Goal: Task Accomplishment & Management: Manage account settings

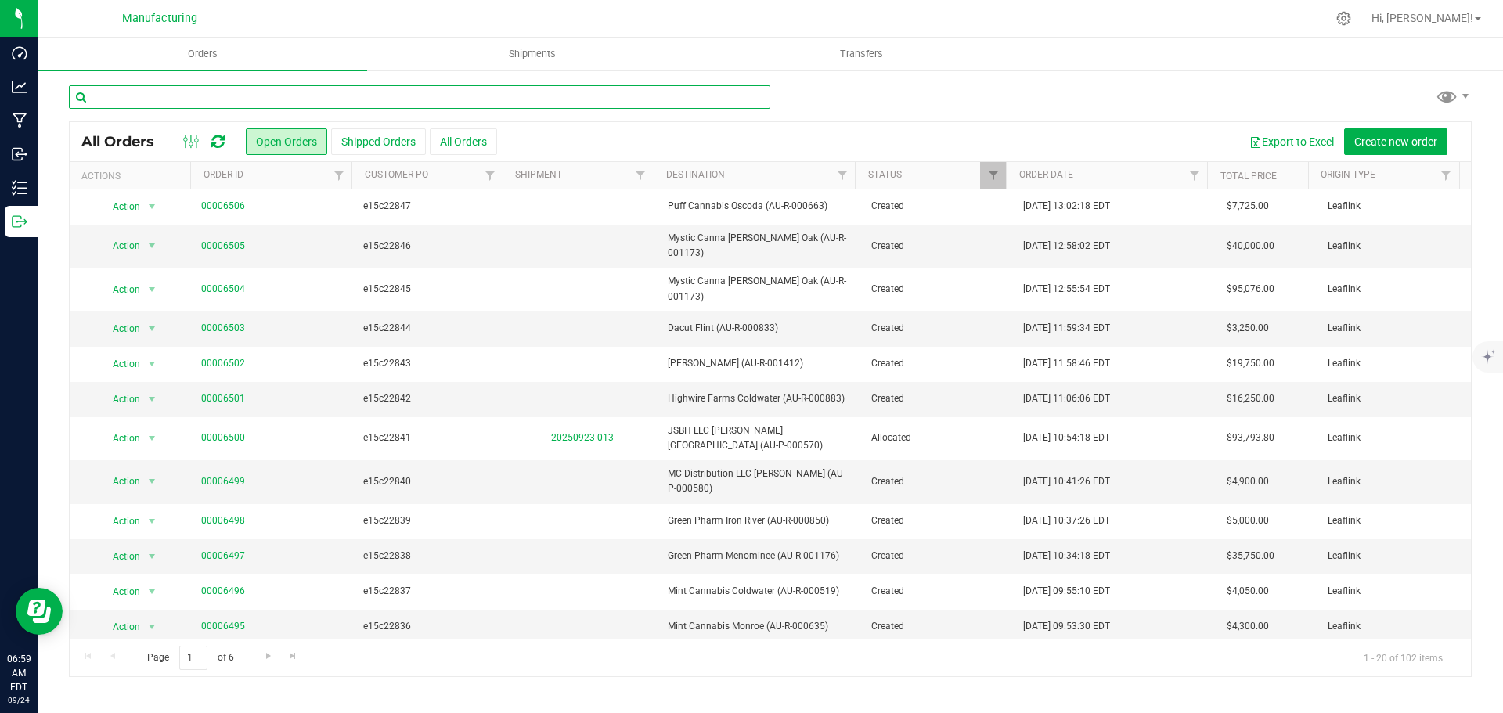
click at [463, 91] on input "text" at bounding box center [419, 96] width 701 height 23
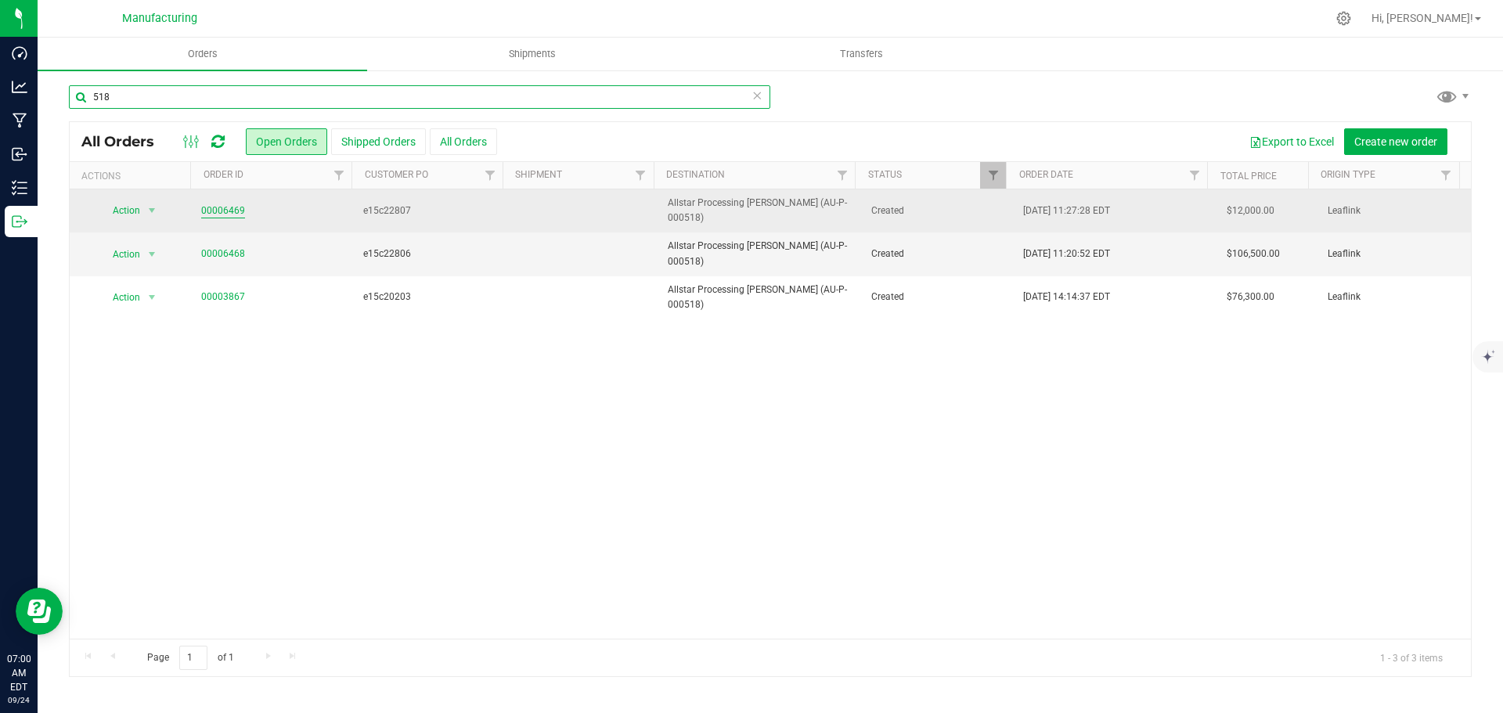
type input "518"
click at [230, 204] on link "00006469" at bounding box center [223, 211] width 44 height 15
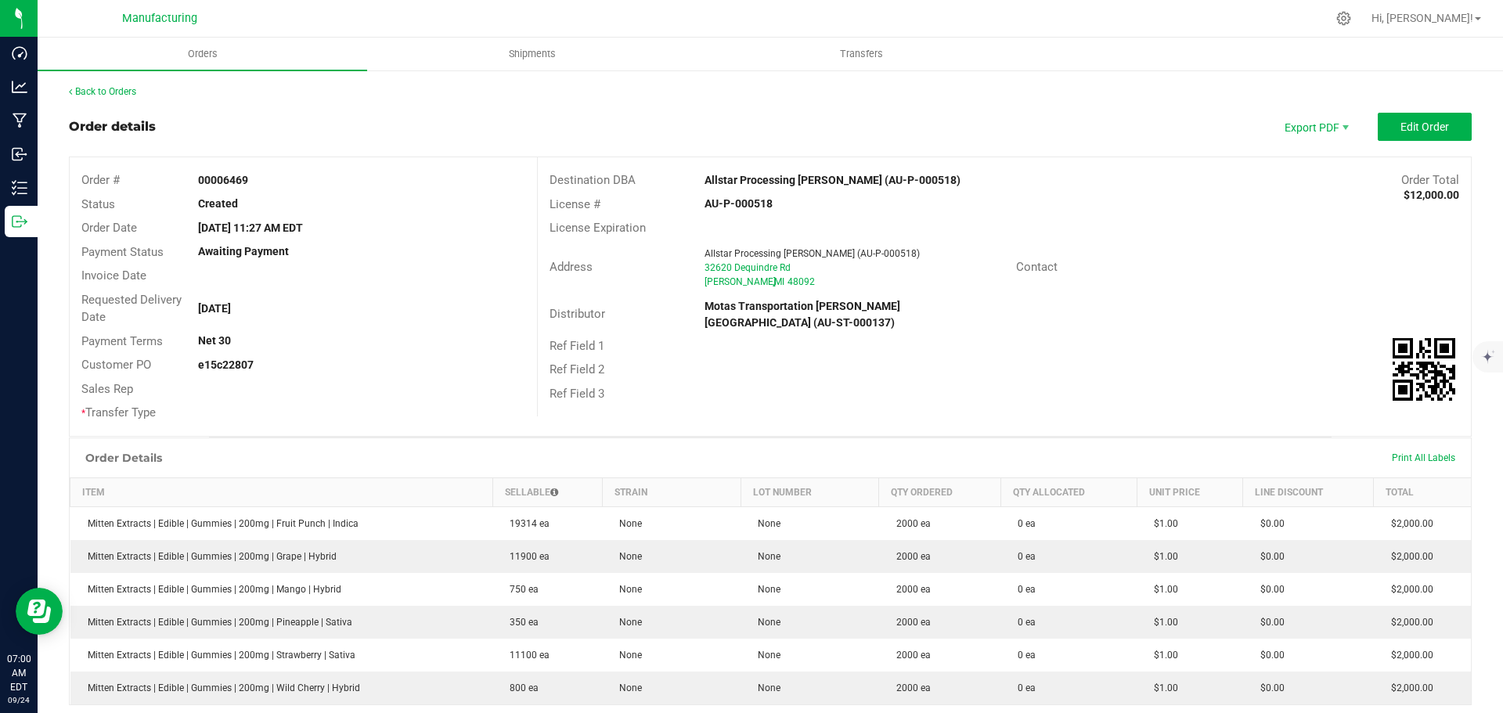
drag, startPoint x: 687, startPoint y: 178, endPoint x: 828, endPoint y: 177, distance: 141.7
click at [828, 177] on div "Destination DBA Allstar Processing [PERSON_NAME] (AU-P-000518) Order Total $12,…" at bounding box center [1004, 180] width 933 height 24
copy div "Allstar Processing [PERSON_NAME]"
click at [807, 178] on strong "Allstar Processing [PERSON_NAME] (AU-P-000518)" at bounding box center [833, 180] width 256 height 13
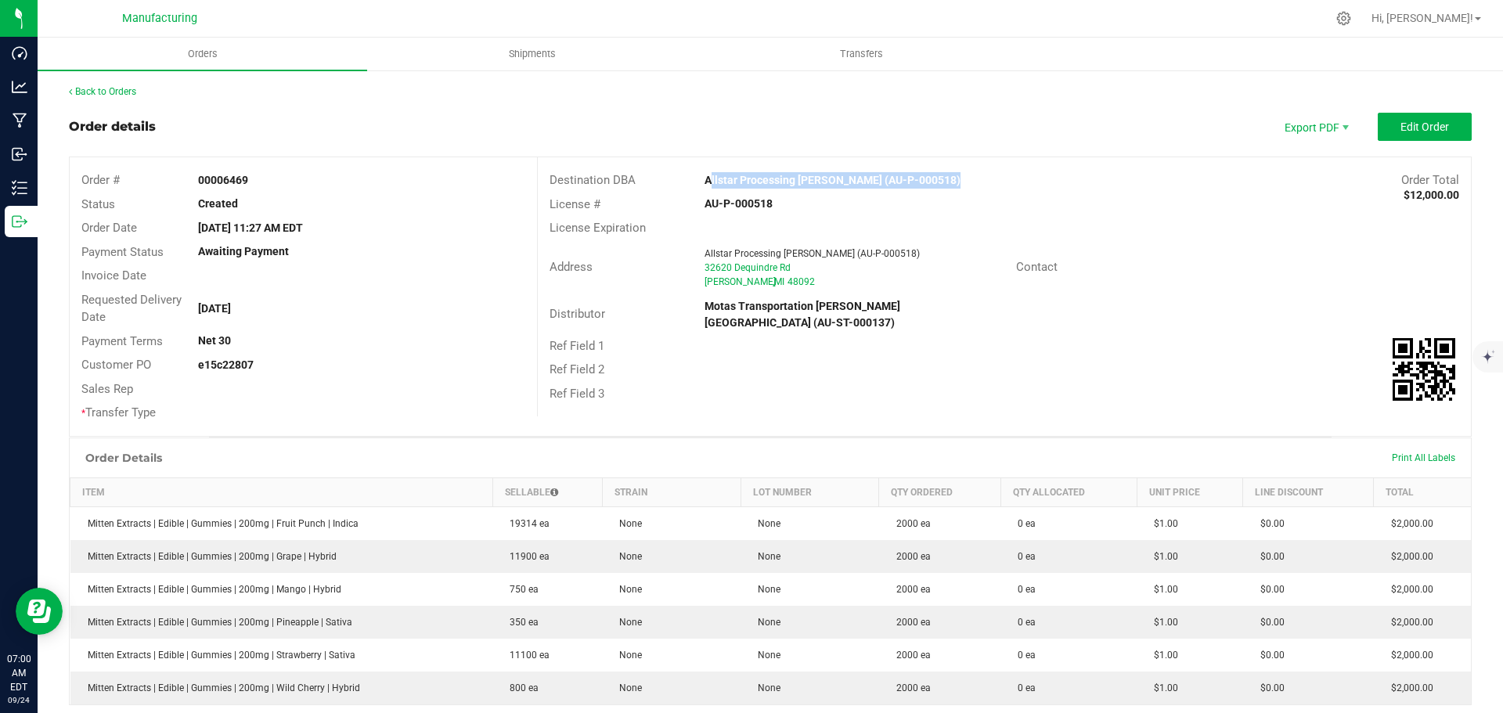
click at [807, 178] on strong "Allstar Processing [PERSON_NAME] (AU-P-000518)" at bounding box center [833, 180] width 256 height 13
drag, startPoint x: 807, startPoint y: 178, endPoint x: 866, endPoint y: 182, distance: 58.8
click at [873, 182] on strong "Allstar Processing [PERSON_NAME] (AU-P-000518)" at bounding box center [833, 180] width 256 height 13
click at [1148, 241] on div "Address Allstar Processing [PERSON_NAME] (AU-P-000518) [STREET_ADDRESS] Contact" at bounding box center [1004, 267] width 933 height 55
click at [1419, 124] on span "Edit Order" at bounding box center [1425, 127] width 49 height 13
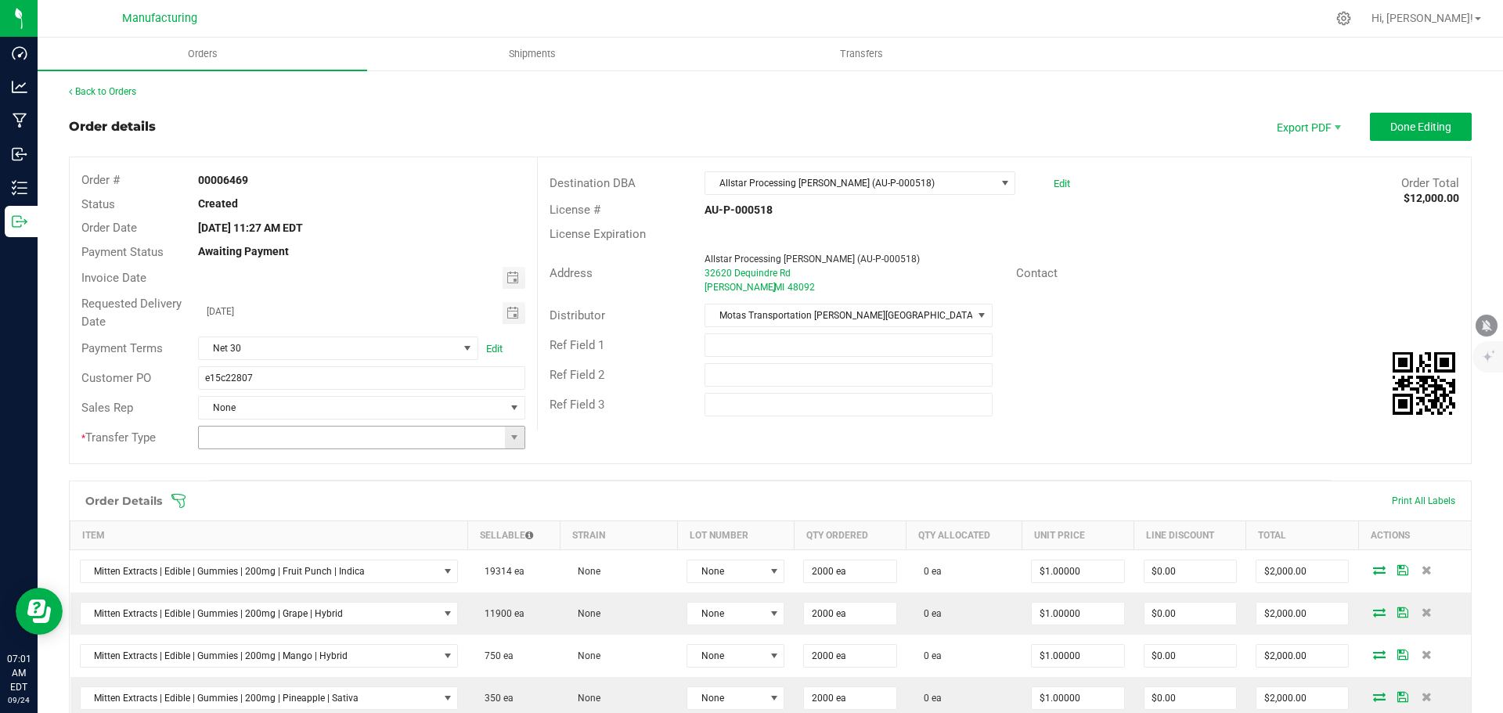
click at [508, 446] on span at bounding box center [515, 438] width 20 height 22
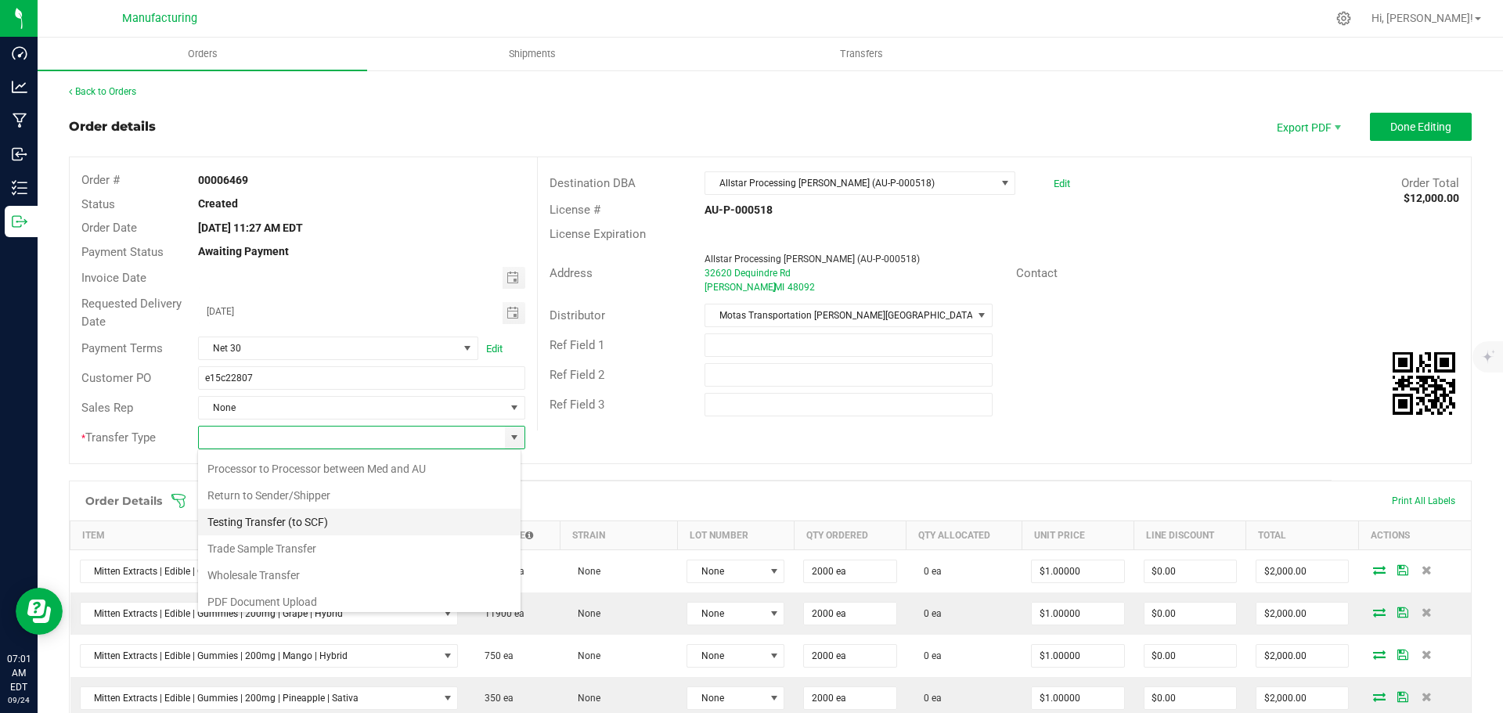
scroll to position [110, 0]
drag, startPoint x: 315, startPoint y: 567, endPoint x: 269, endPoint y: 520, distance: 65.9
click at [315, 568] on li "Wholesale Transfer" at bounding box center [359, 569] width 323 height 27
type input "Wholesale Transfer"
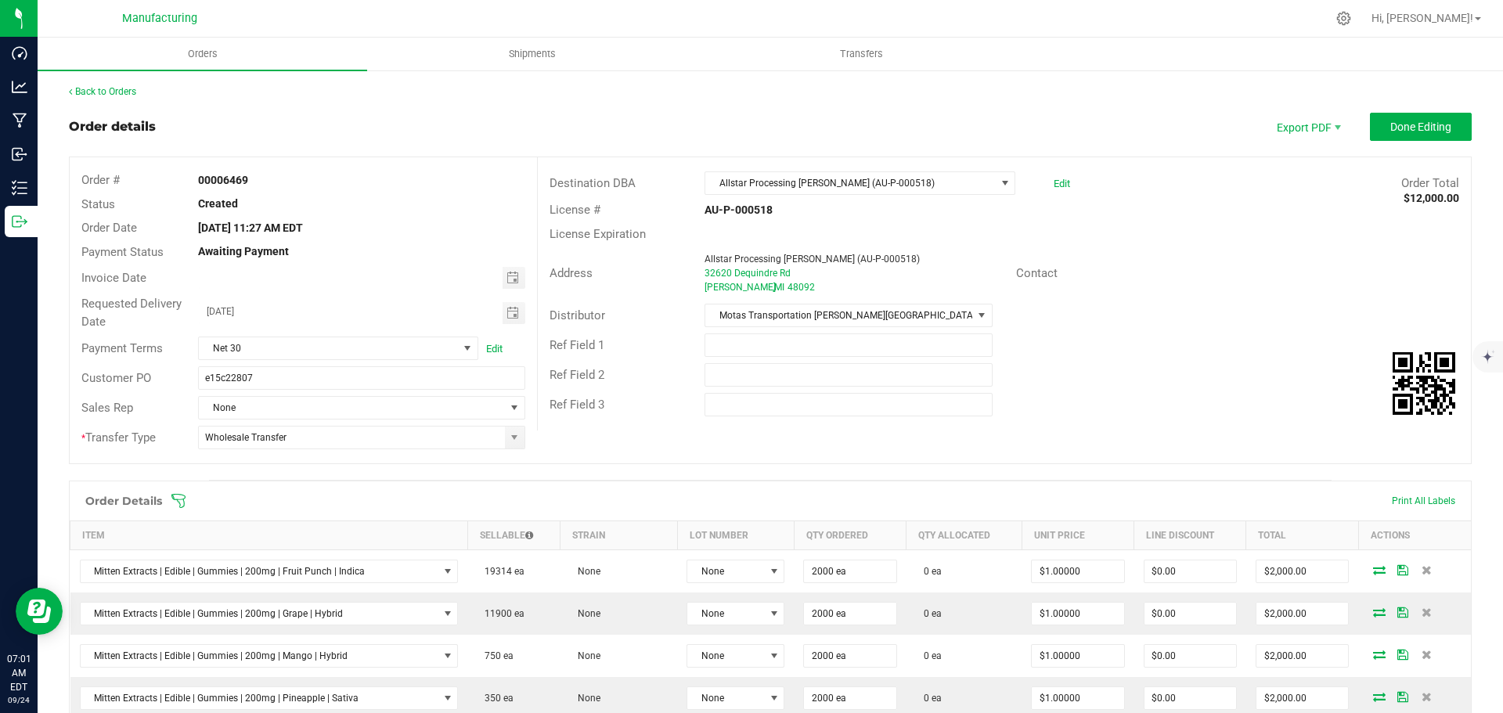
click at [179, 498] on icon at bounding box center [179, 501] width 16 height 16
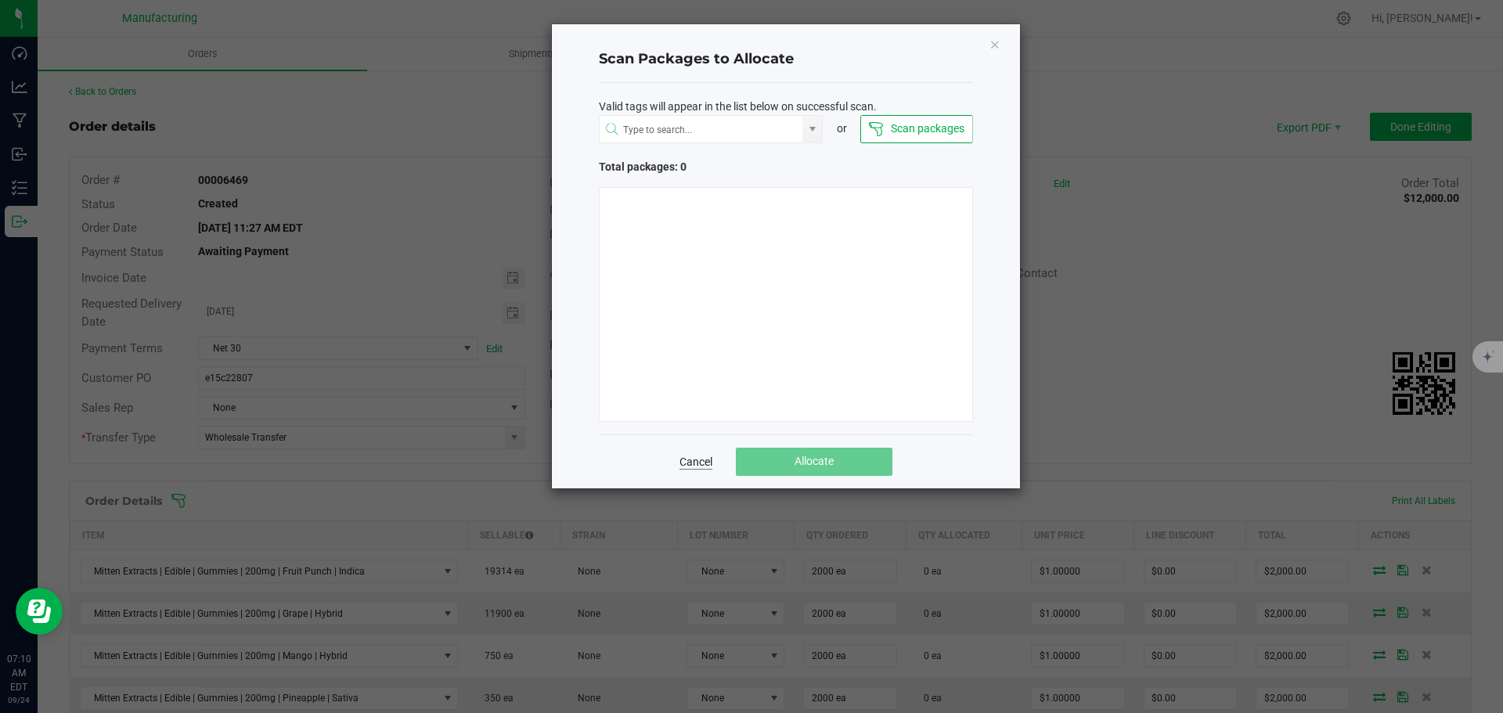
click at [698, 461] on link "Cancel" at bounding box center [696, 462] width 33 height 16
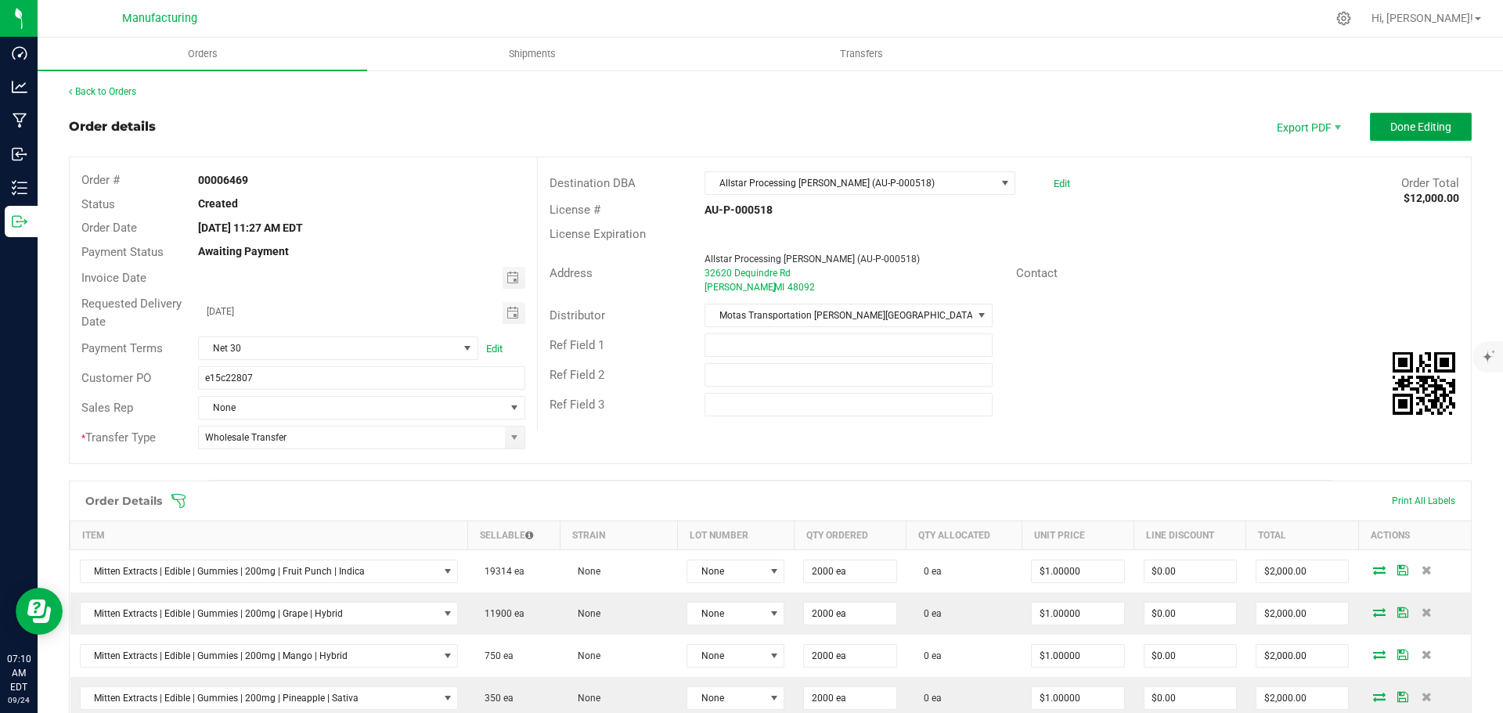
click at [1390, 127] on span "Done Editing" at bounding box center [1420, 127] width 61 height 13
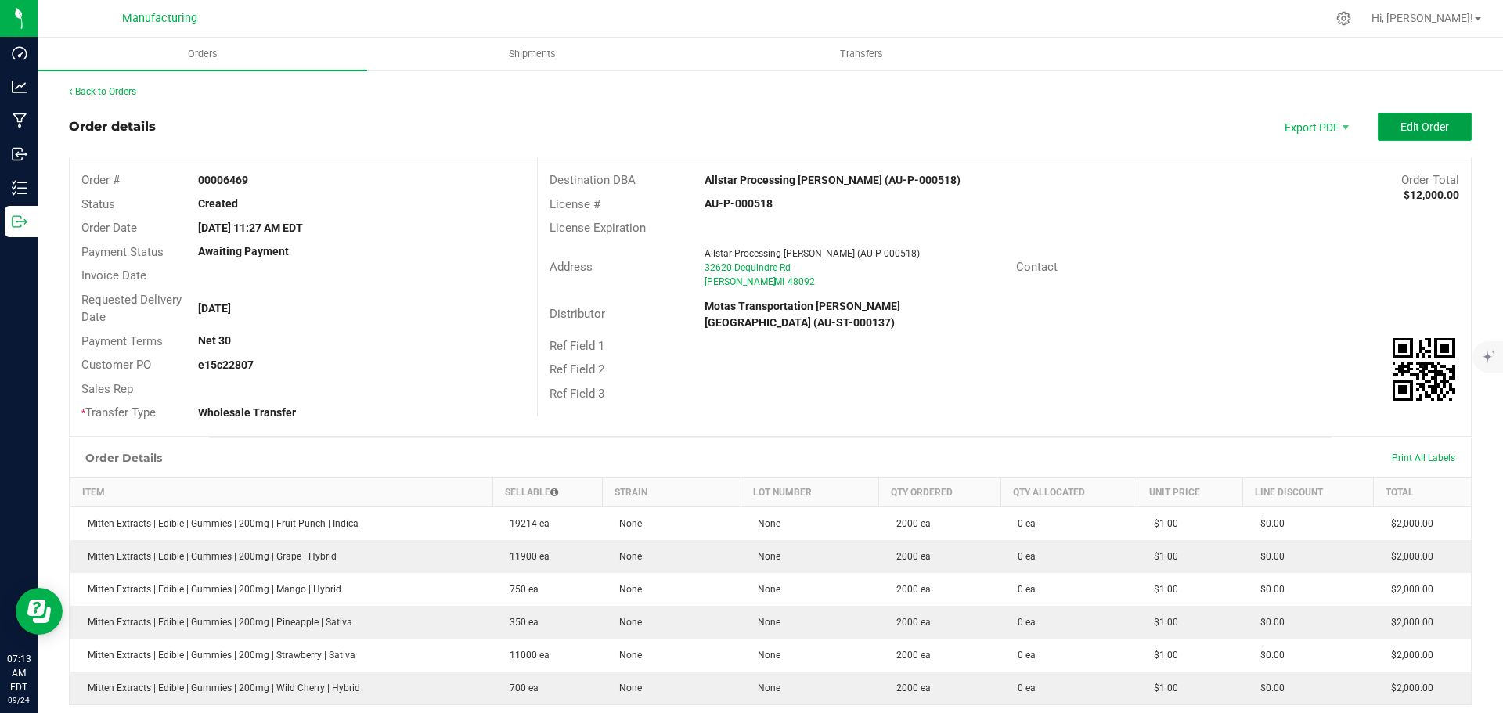
click at [1422, 126] on span "Edit Order" at bounding box center [1425, 127] width 49 height 13
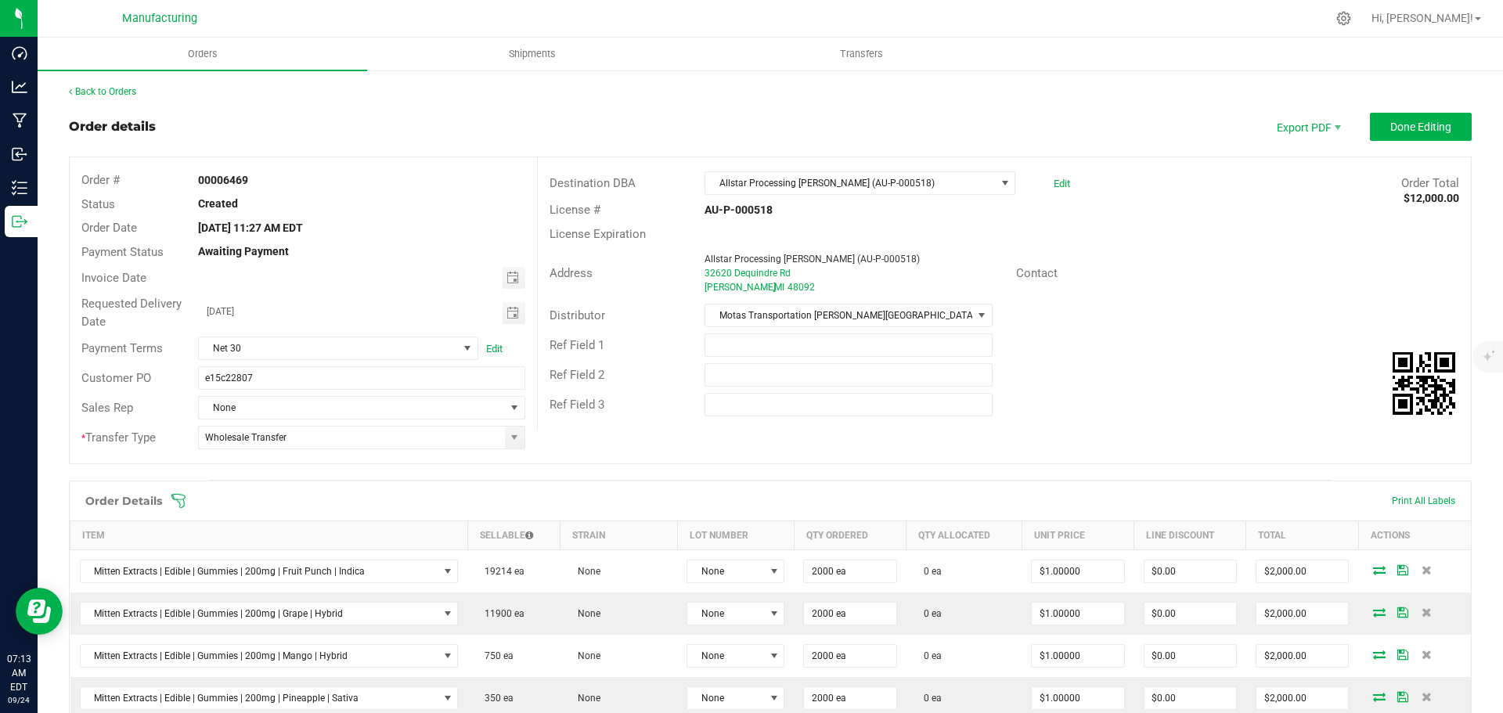
click at [179, 495] on icon at bounding box center [178, 501] width 14 height 14
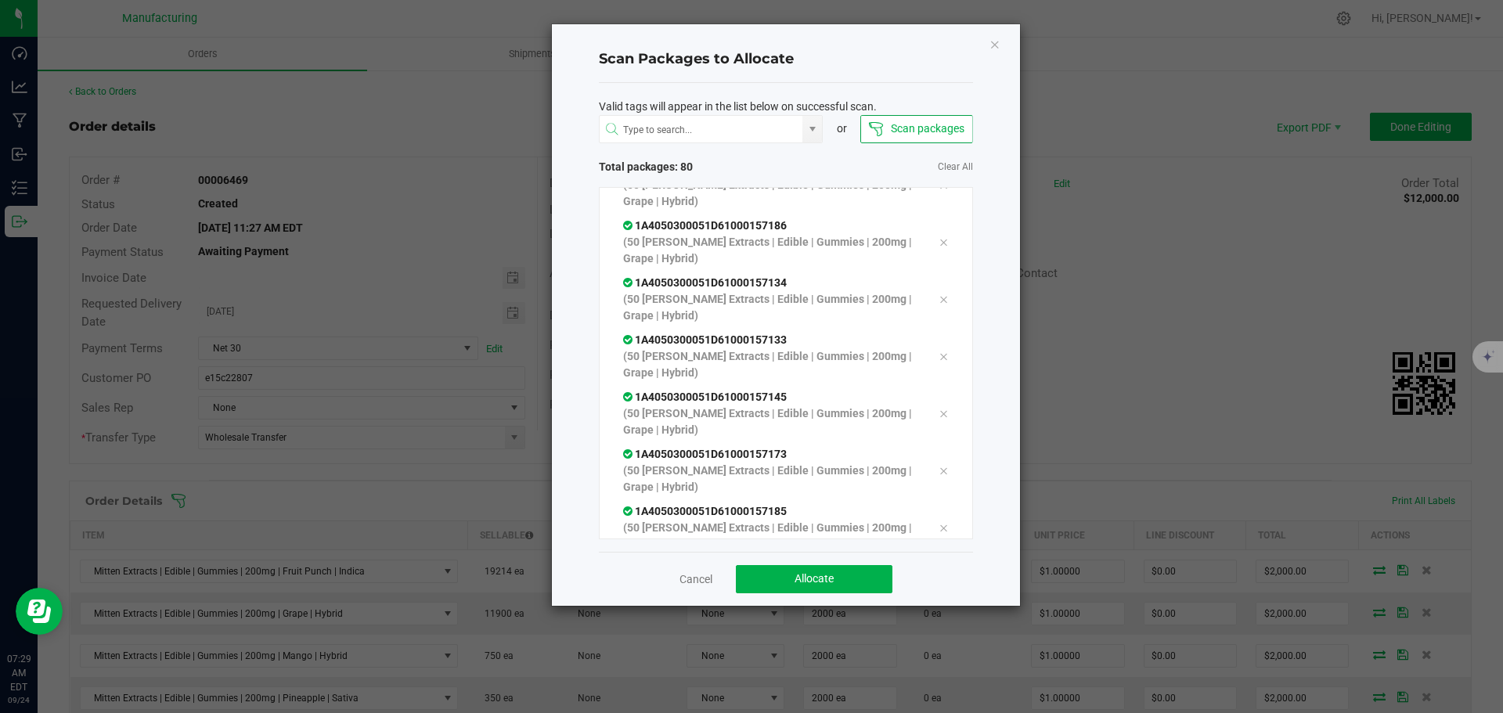
scroll to position [4203, 0]
click at [818, 588] on button "Allocate" at bounding box center [814, 579] width 157 height 28
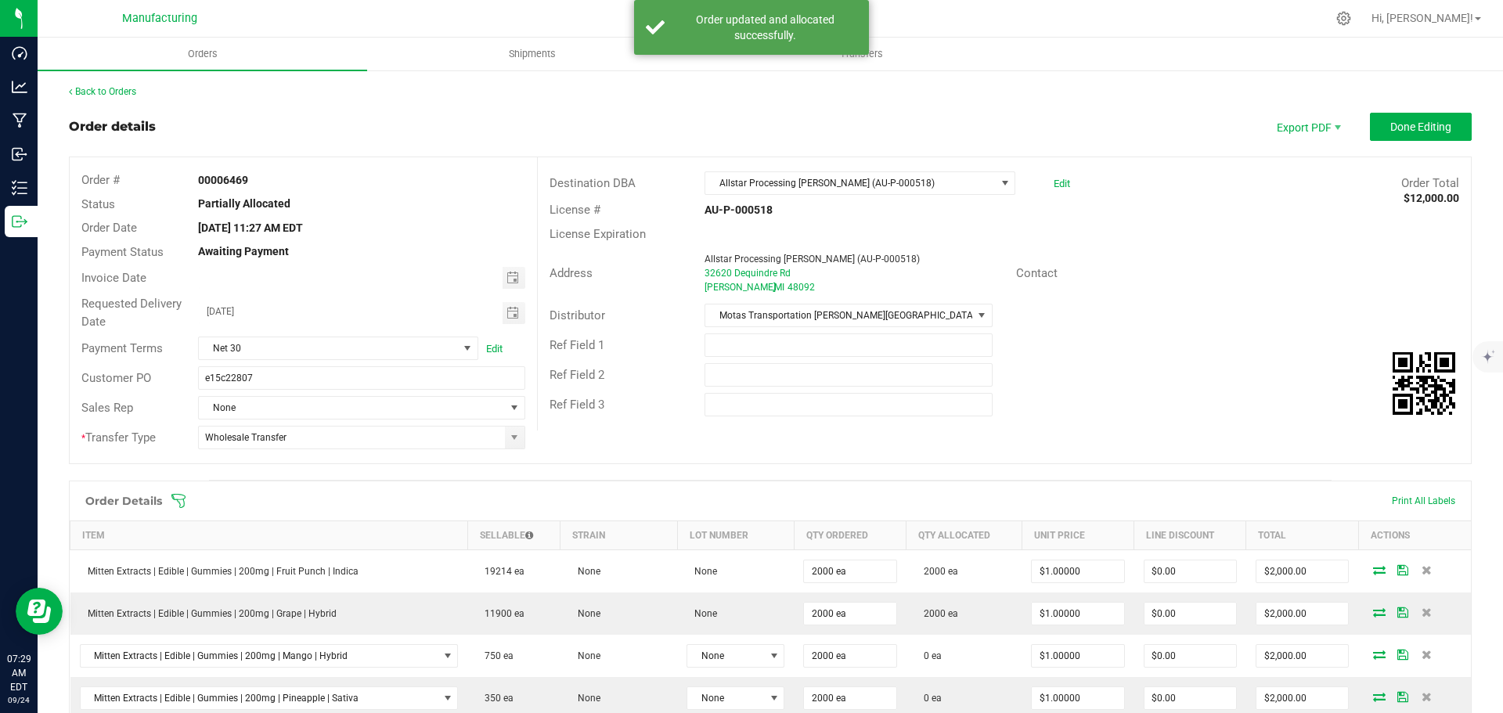
click at [180, 503] on icon at bounding box center [179, 501] width 16 height 16
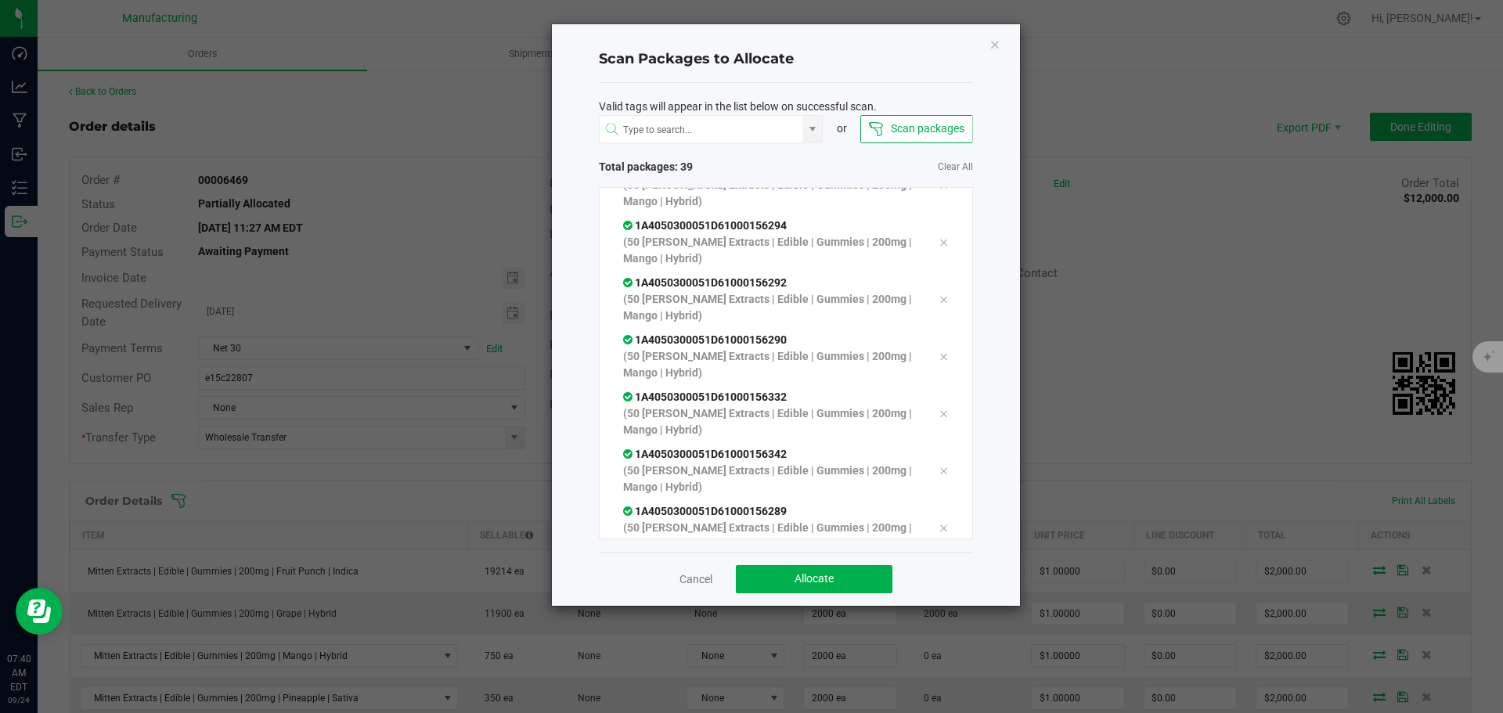
scroll to position [1917, 0]
click at [863, 581] on button "Allocate" at bounding box center [814, 579] width 157 height 28
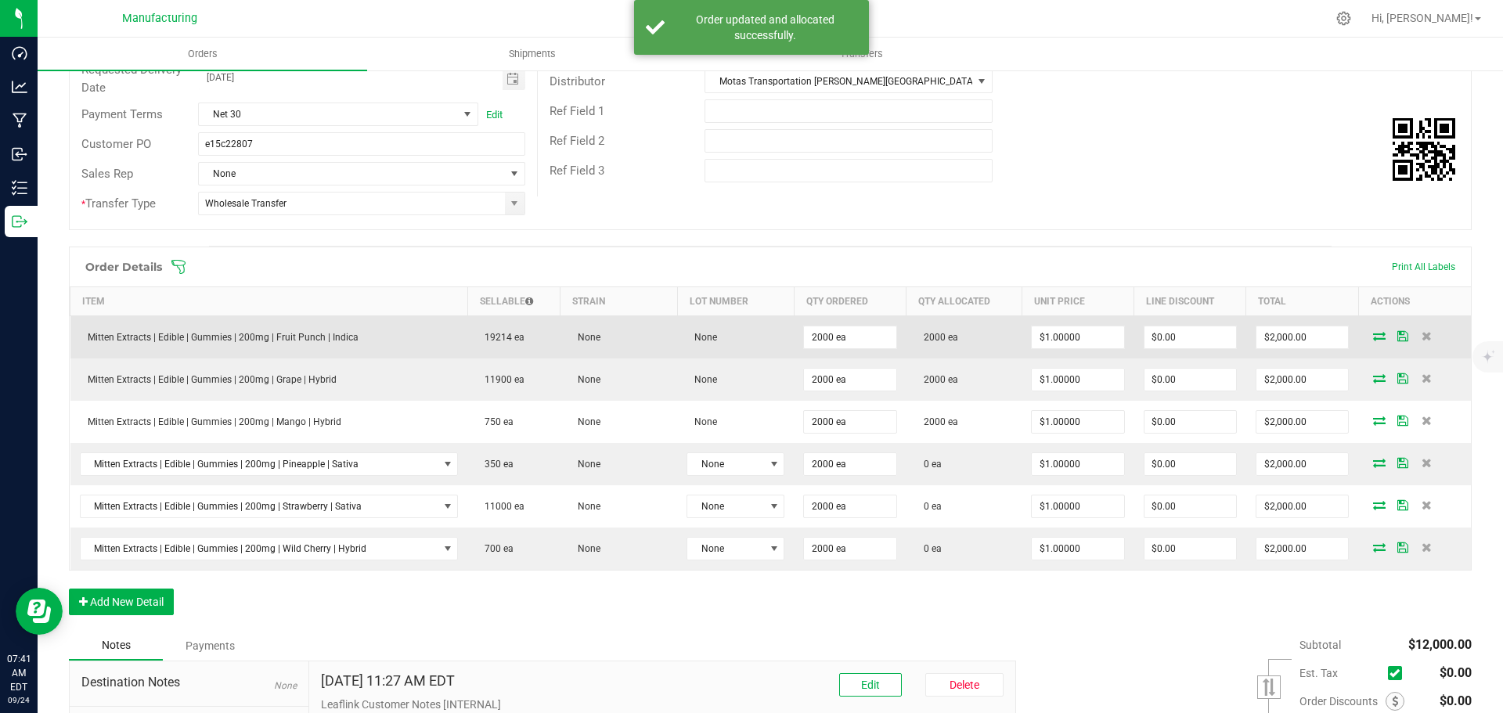
scroll to position [235, 0]
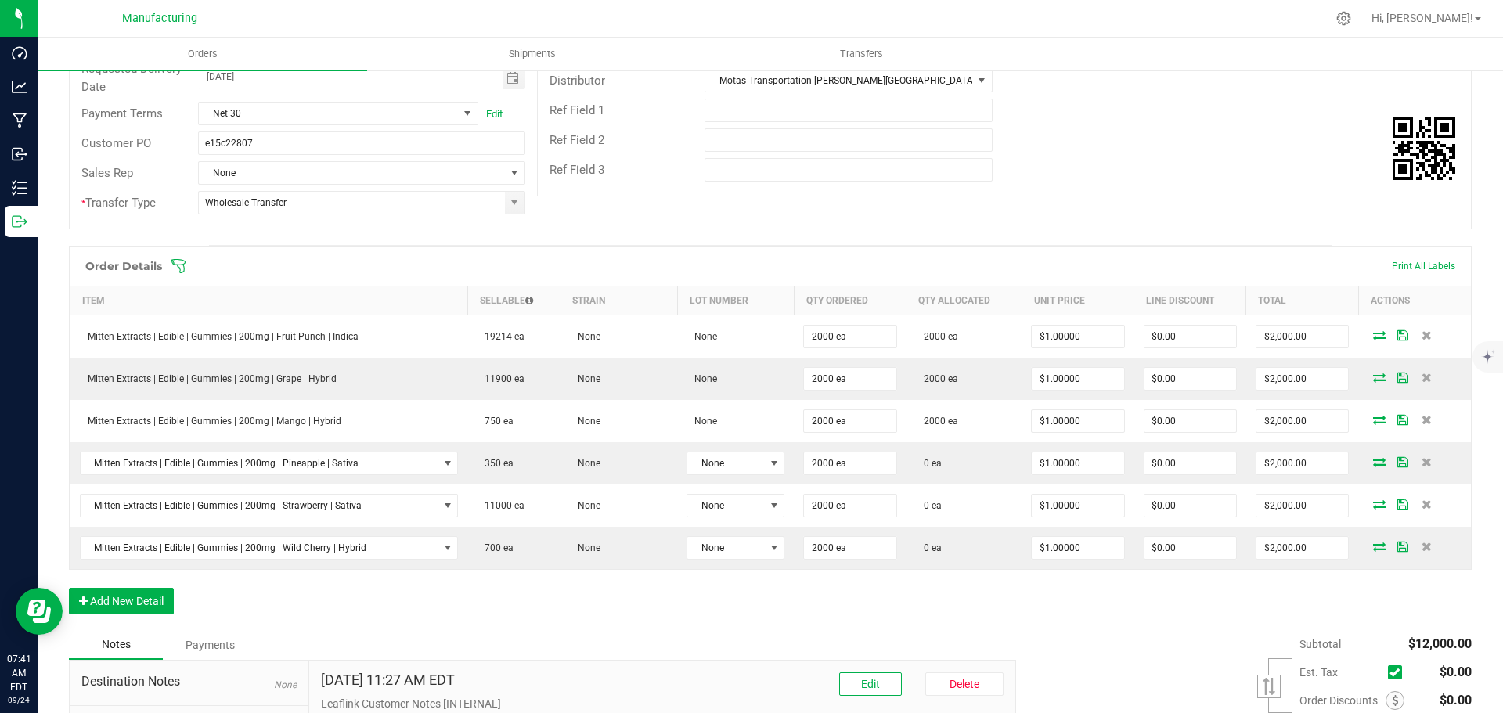
click at [177, 267] on icon at bounding box center [179, 266] width 16 height 16
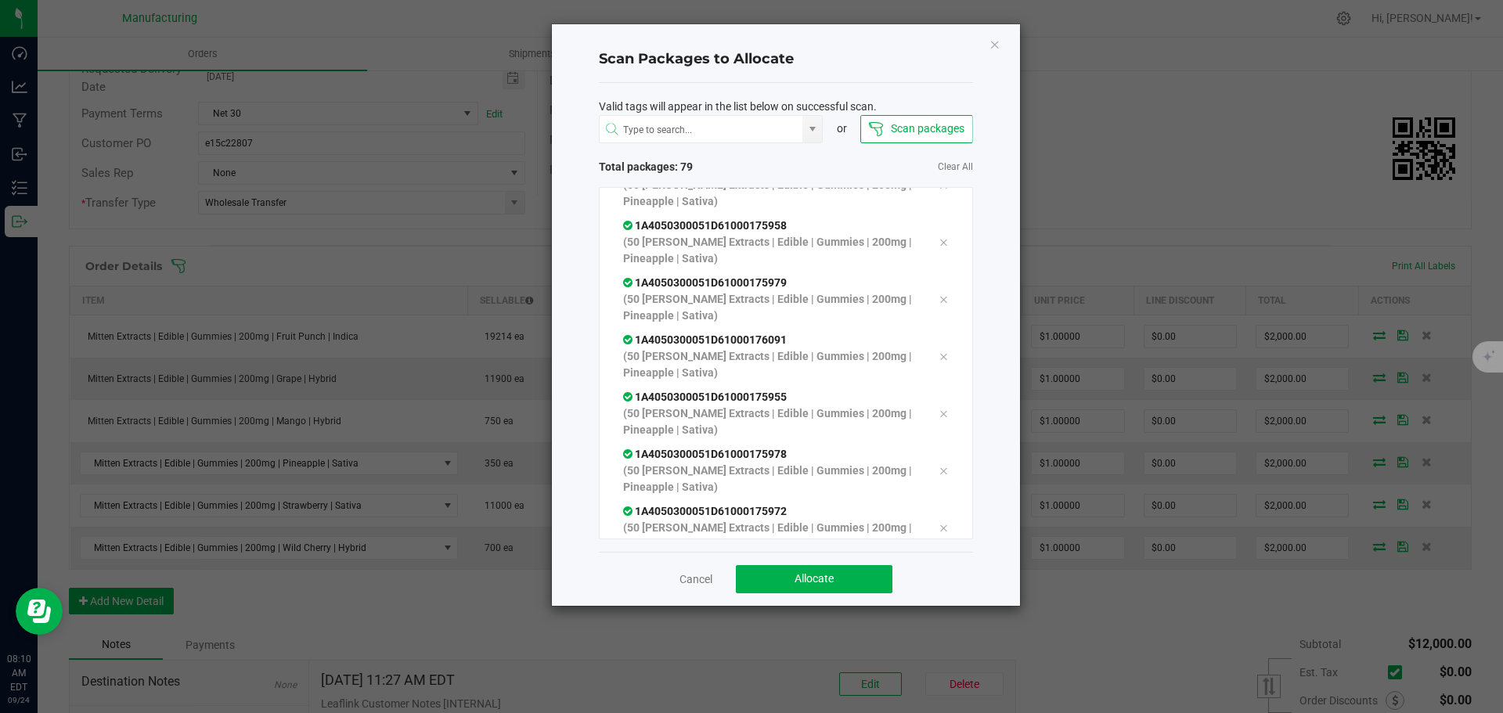
scroll to position [4203, 0]
click at [748, 162] on span "Total packages: 80" at bounding box center [692, 167] width 187 height 16
click at [784, 583] on button "Allocate" at bounding box center [814, 579] width 157 height 28
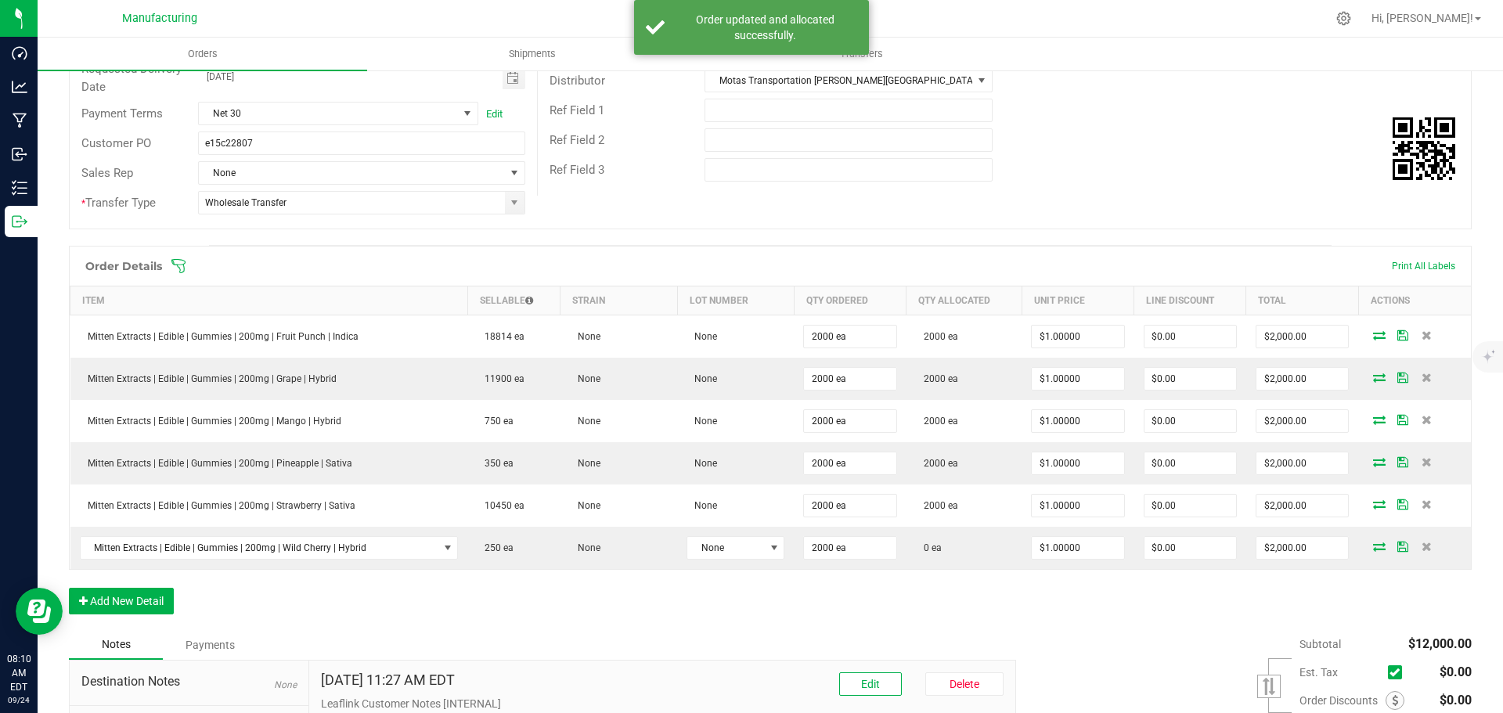
click at [179, 265] on icon at bounding box center [179, 266] width 16 height 16
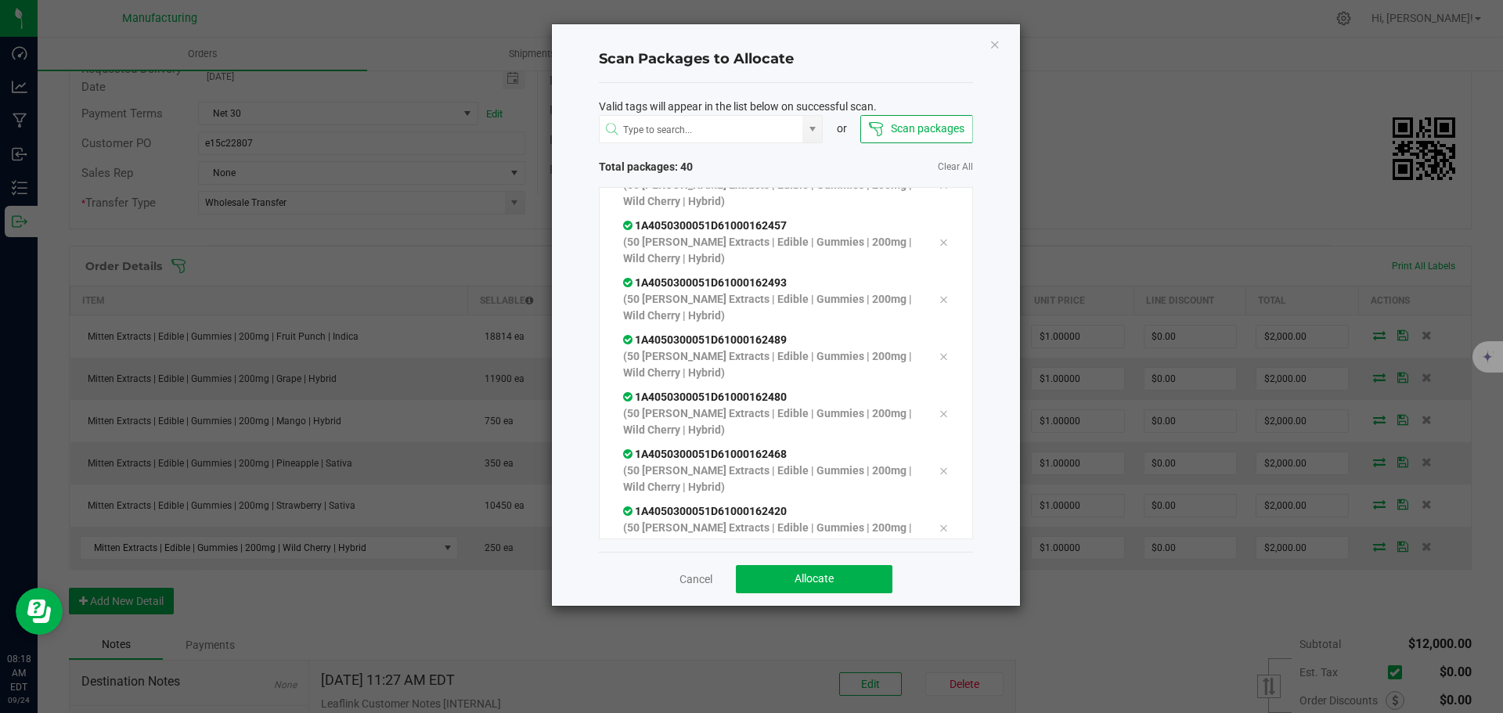
scroll to position [1917, 0]
click at [805, 575] on span "Allocate" at bounding box center [814, 578] width 39 height 13
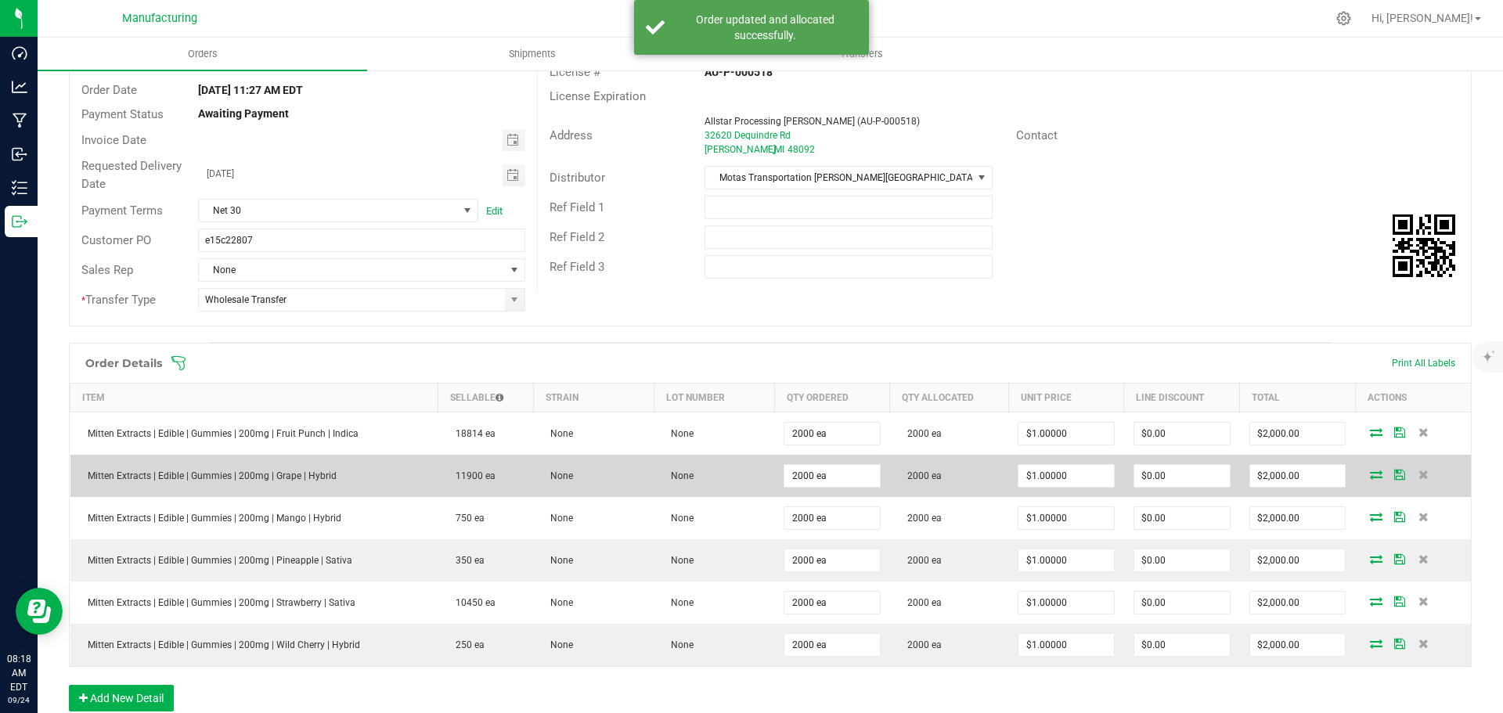
scroll to position [0, 0]
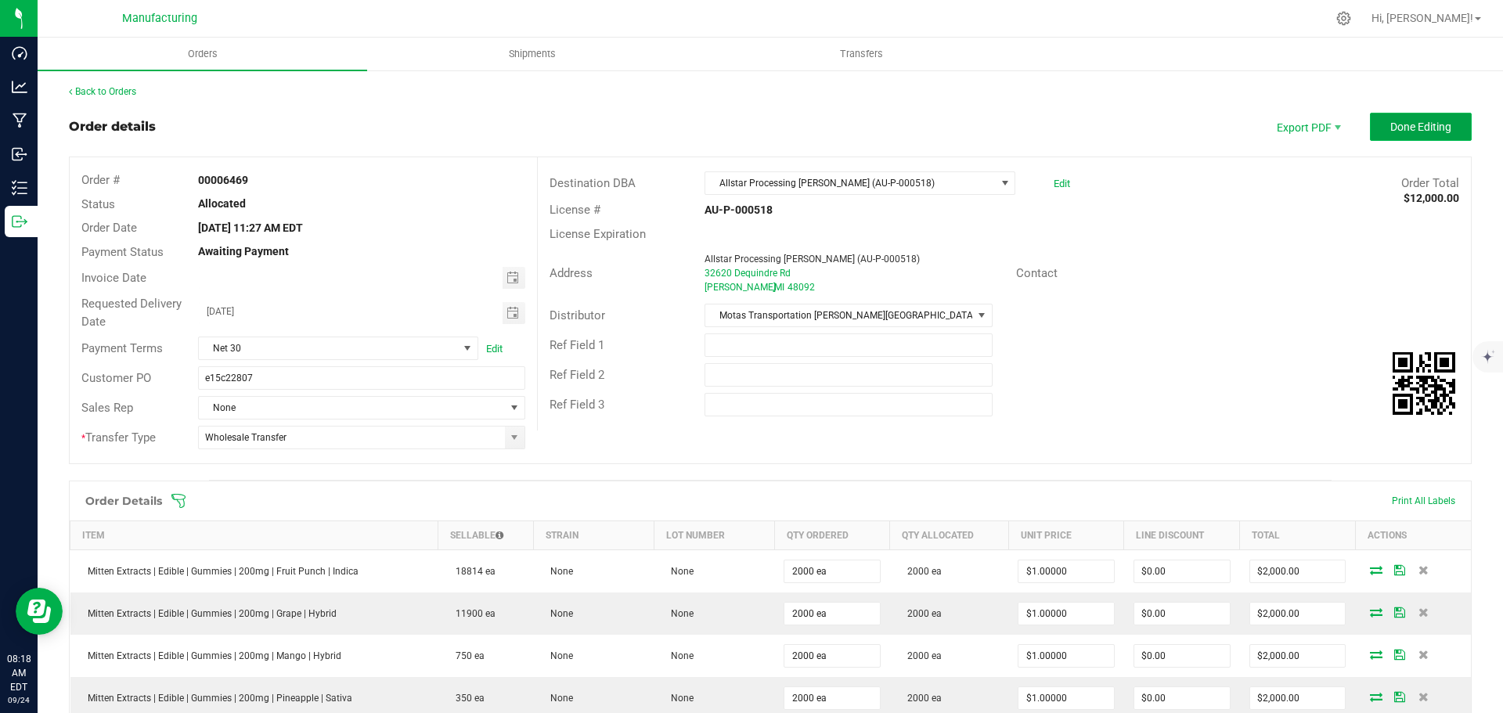
click at [1402, 132] on span "Done Editing" at bounding box center [1420, 127] width 61 height 13
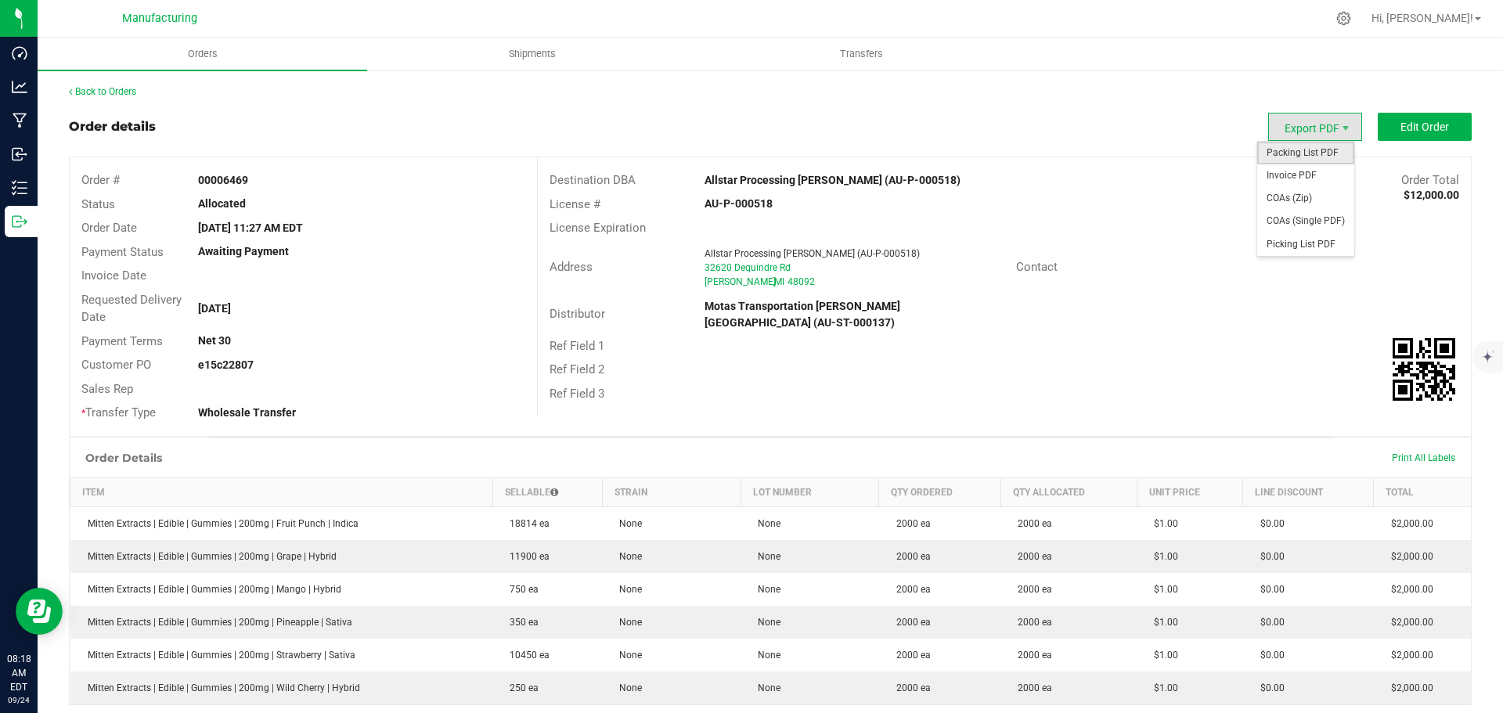
click at [1310, 147] on span "Packing List PDF" at bounding box center [1305, 153] width 97 height 23
click at [192, 53] on span "Orders" at bounding box center [203, 54] width 72 height 14
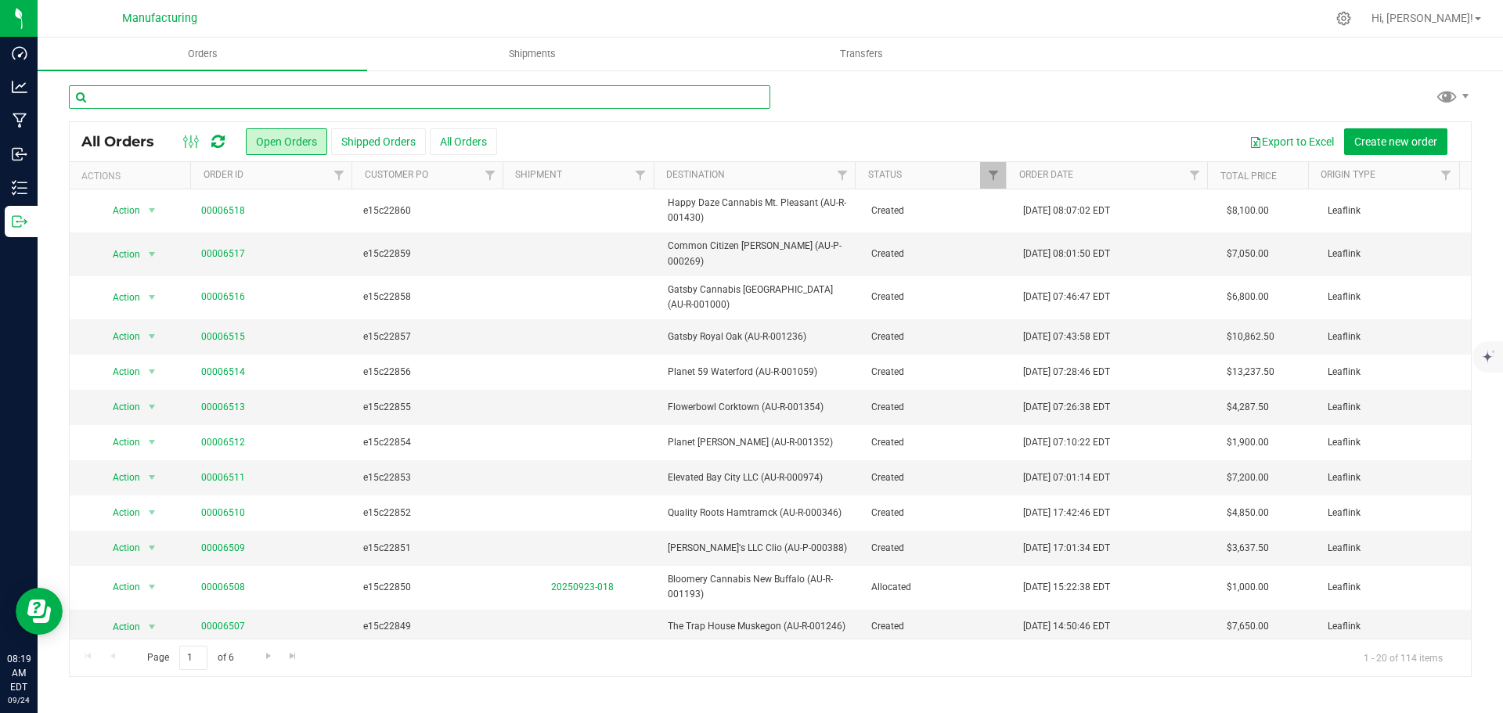
click at [244, 101] on input "text" at bounding box center [419, 96] width 701 height 23
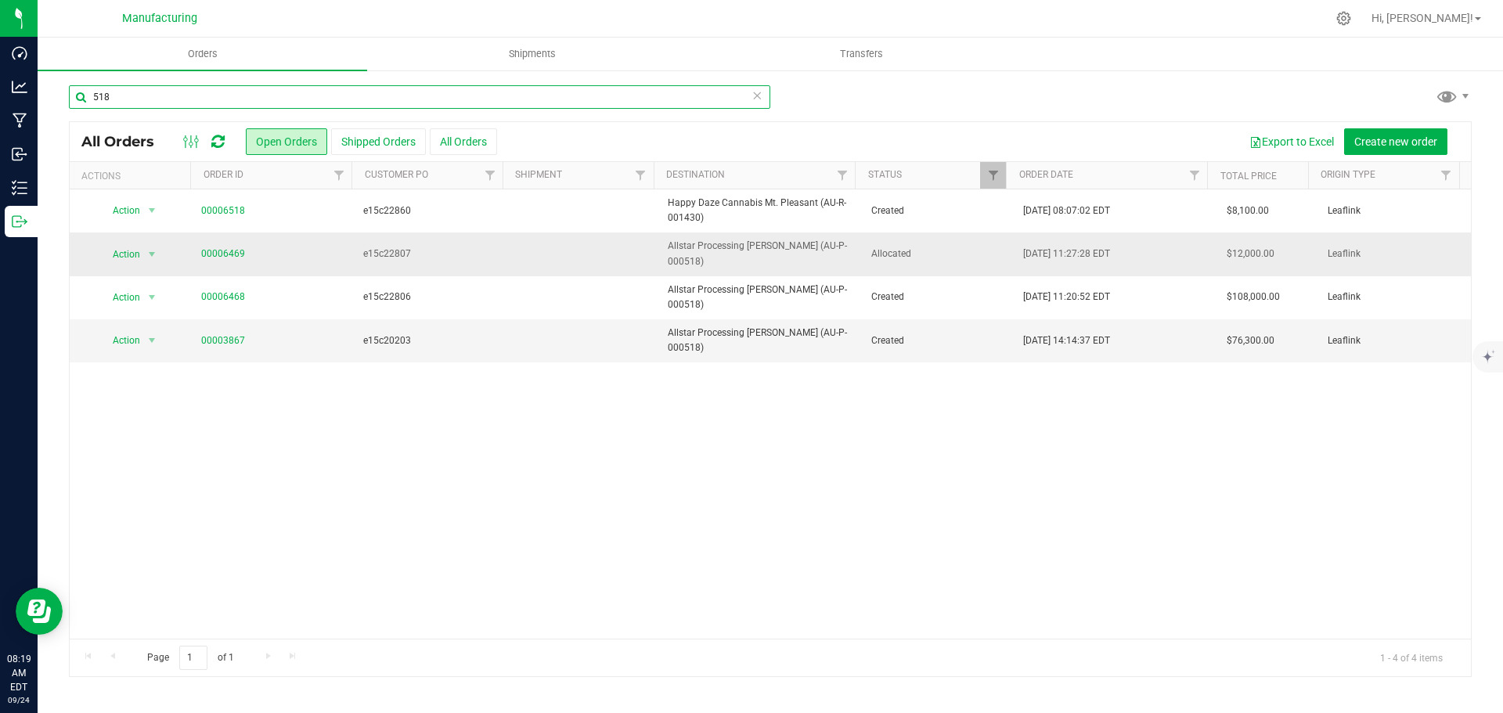
type input "518"
click at [939, 247] on span "Allocated" at bounding box center [938, 254] width 134 height 15
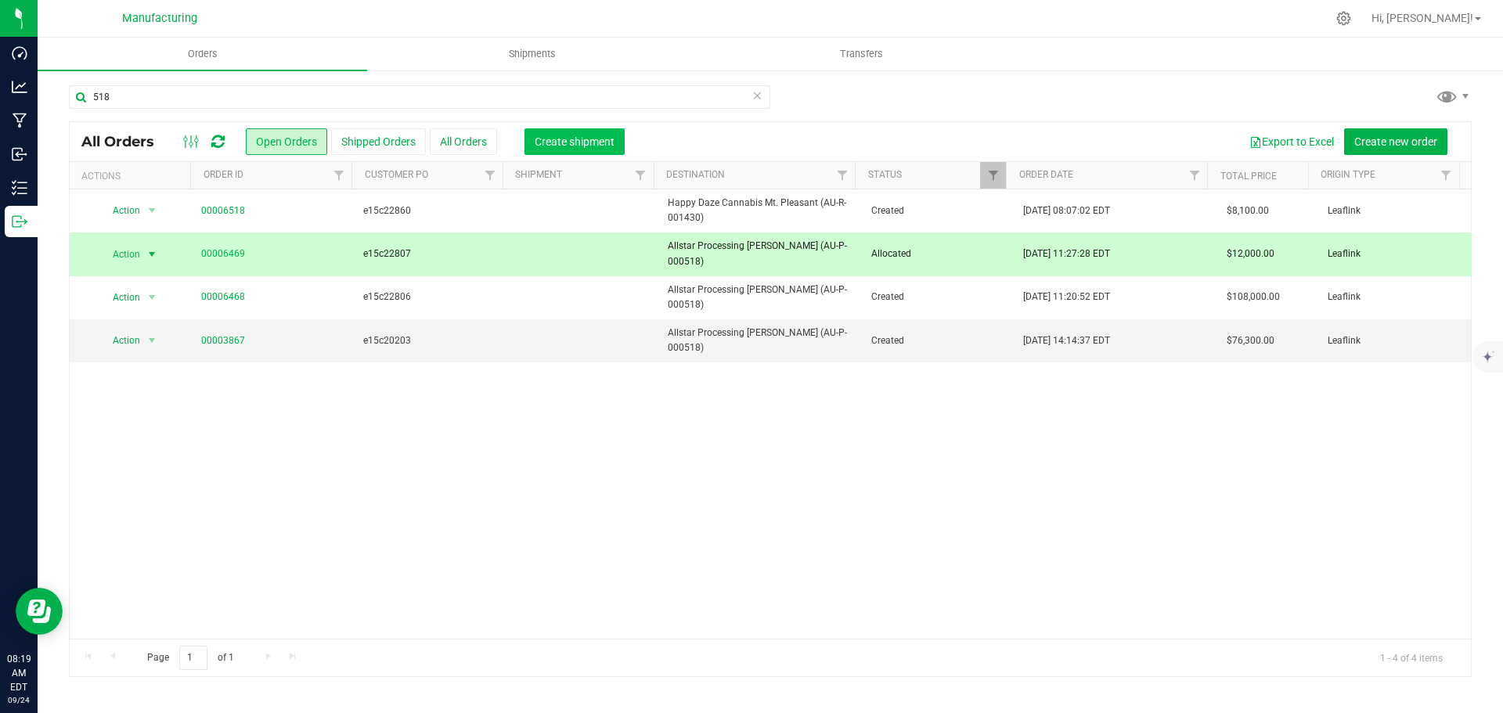
click at [566, 143] on span "Create shipment" at bounding box center [575, 141] width 80 height 13
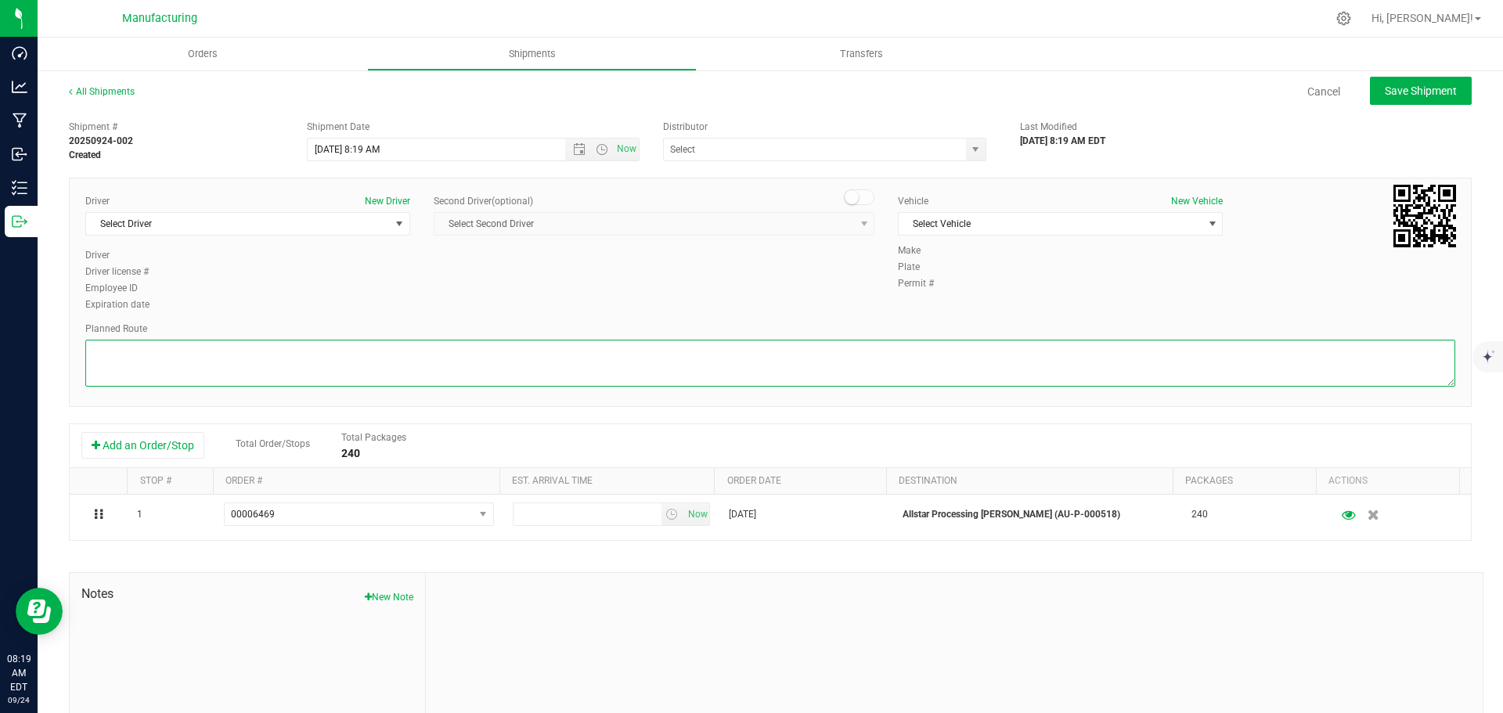
click at [854, 355] on textarea at bounding box center [770, 363] width 1370 height 47
paste textarea "[STREET_ADDRESS][PERSON_NAME]  Get on I-96 E from [PERSON_NAME] Hwy and Lansin…"
type textarea "[STREET_ADDRESS][PERSON_NAME]  Get on I-96 E from [PERSON_NAME] Hwy and Lansin…"
click at [229, 225] on span "Select Driver" at bounding box center [238, 224] width 304 height 22
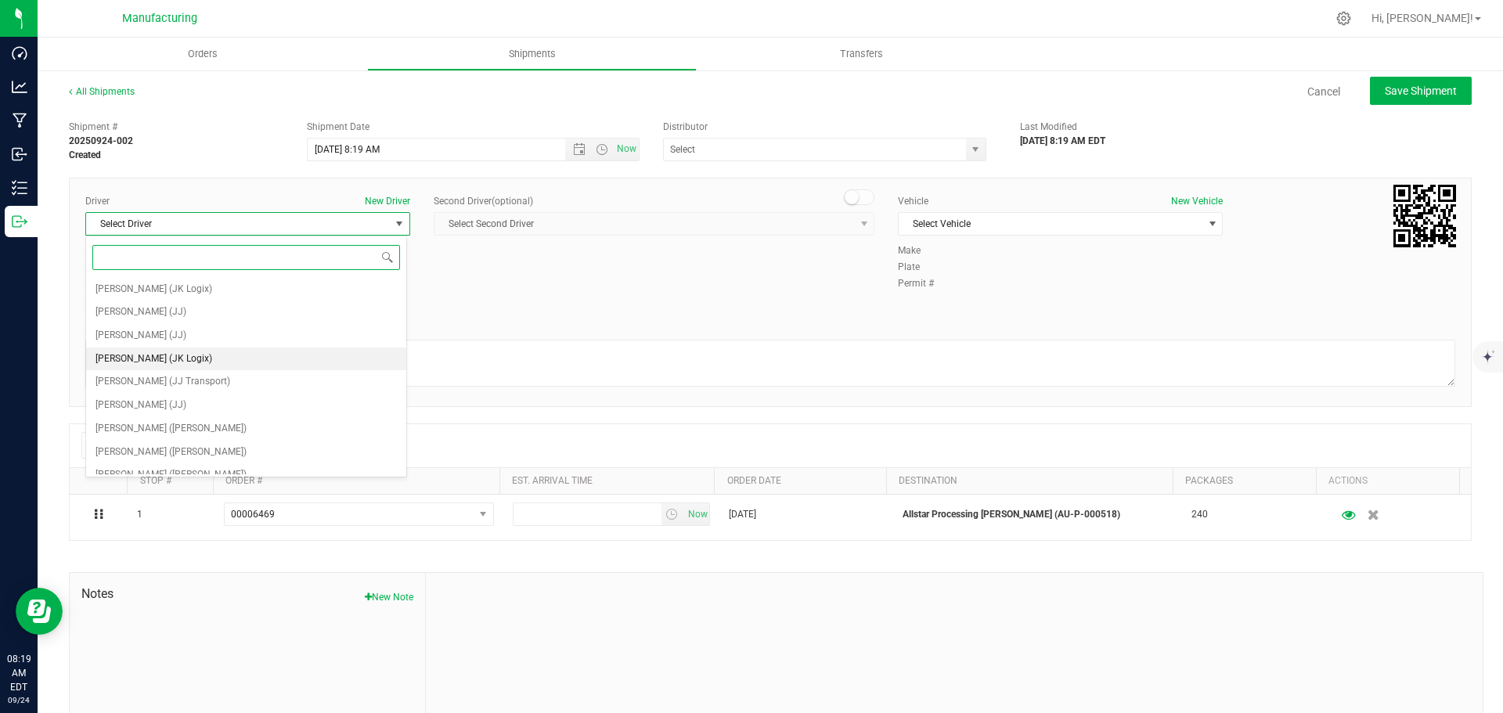
click at [168, 355] on span "[PERSON_NAME] (JK Logix)" at bounding box center [154, 359] width 117 height 20
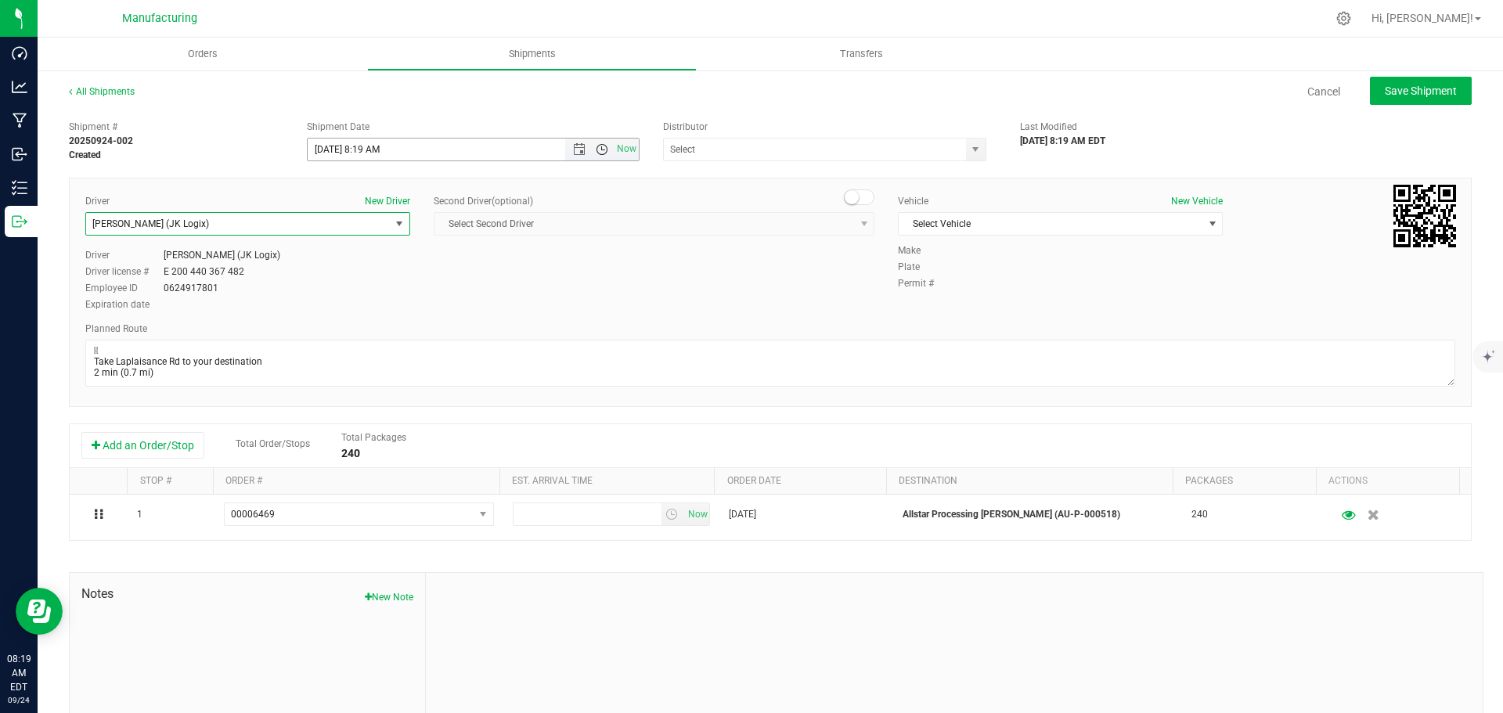
click at [602, 150] on span "Open the time view" at bounding box center [602, 149] width 13 height 13
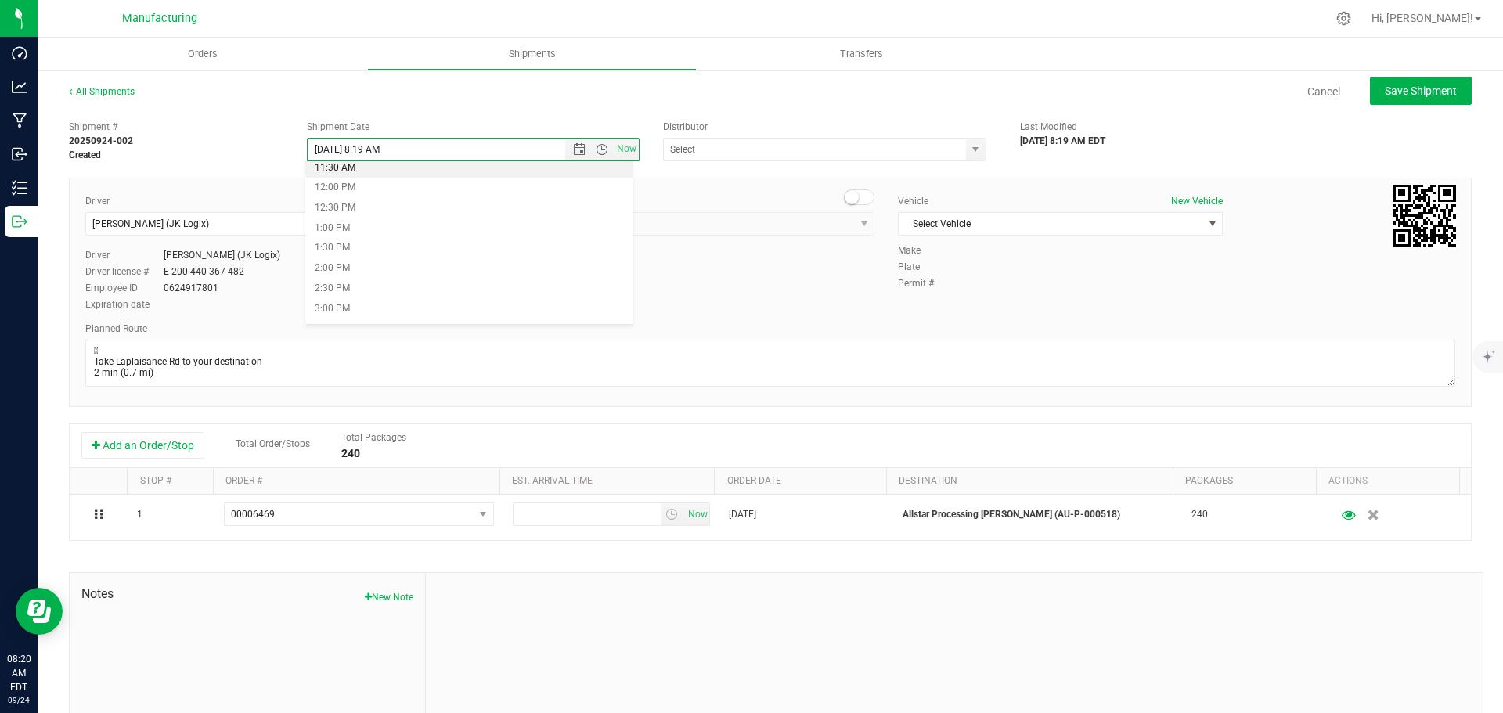
click at [372, 172] on li "11:30 AM" at bounding box center [468, 168] width 327 height 20
type input "[DATE] 11:30 AM"
click at [976, 153] on span "select" at bounding box center [976, 150] width 20 height 22
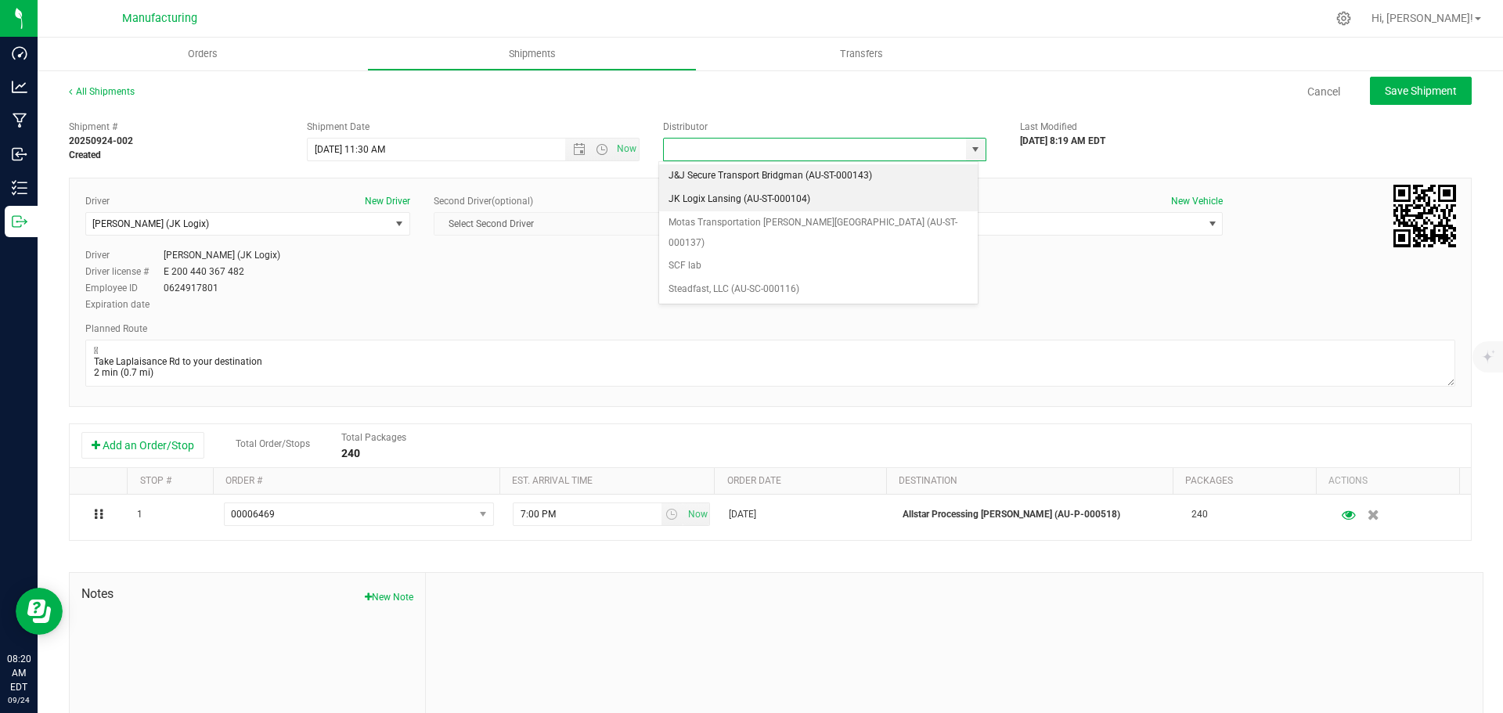
click at [774, 199] on li "JK Logix Lansing (AU-ST-000104)" at bounding box center [818, 199] width 319 height 23
type input "JK Logix Lansing (AU-ST-000104)"
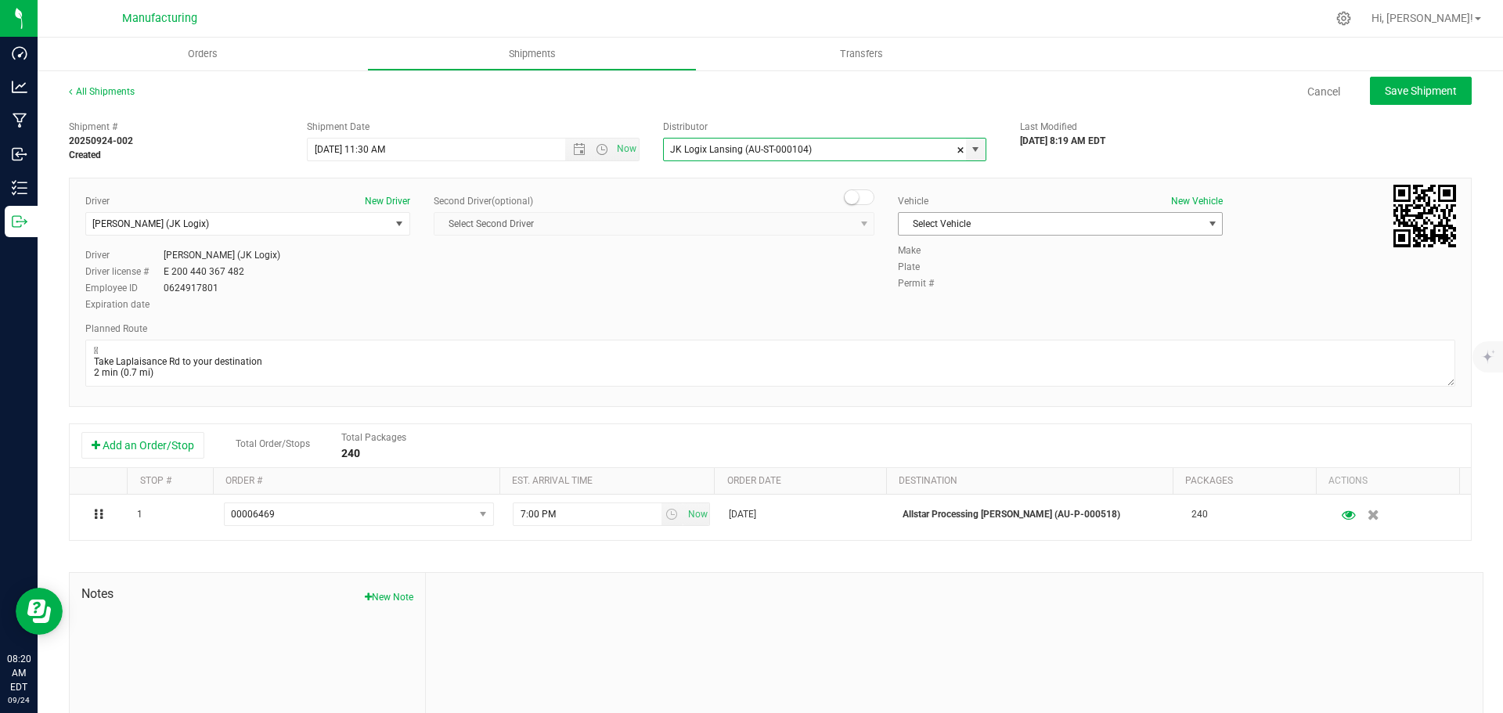
click at [978, 221] on span "Select Vehicle" at bounding box center [1051, 224] width 304 height 22
click at [948, 342] on li "Van 16 - JK" at bounding box center [1052, 343] width 320 height 23
click at [1393, 88] on span "Save Shipment" at bounding box center [1421, 91] width 72 height 13
type input "[DATE] 3:30 PM"
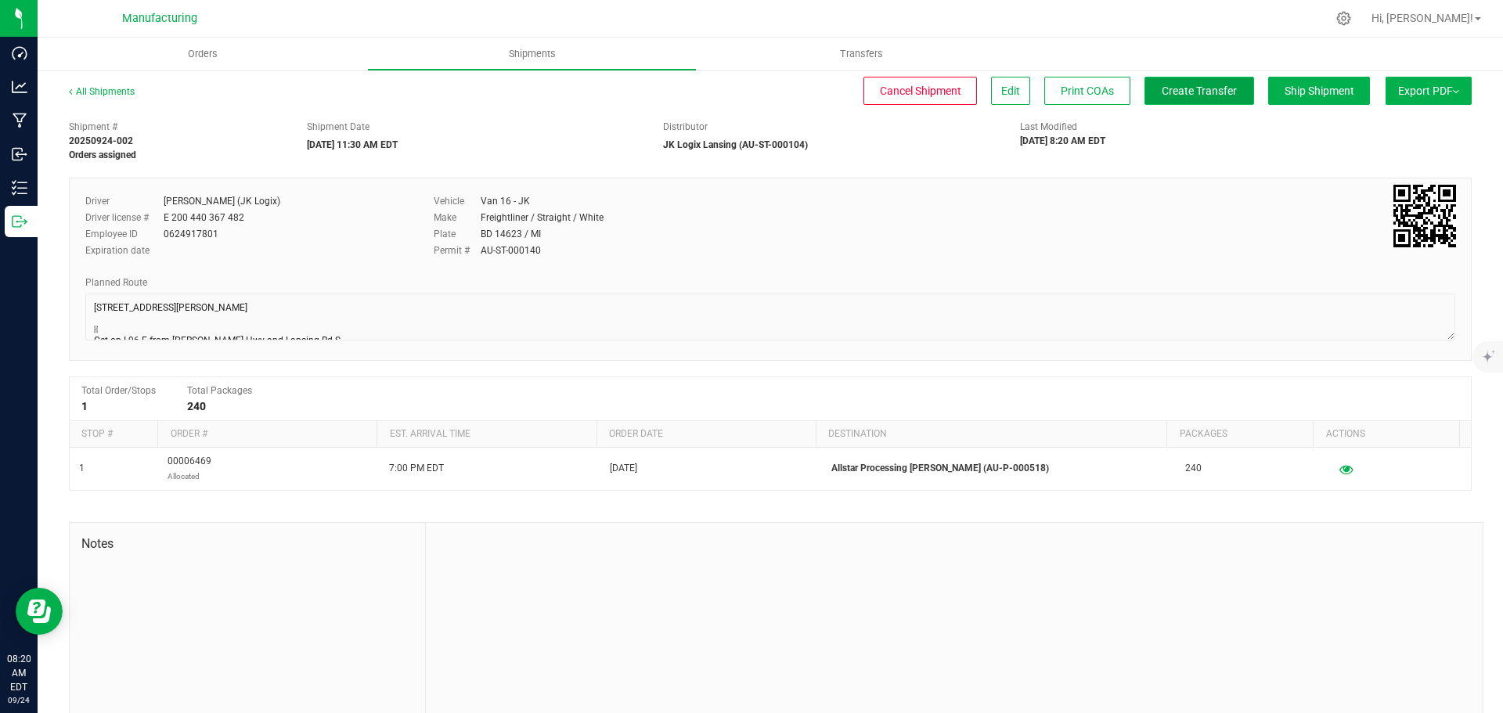
click at [1181, 92] on span "Create Transfer" at bounding box center [1199, 91] width 75 height 13
click at [203, 52] on span "Orders" at bounding box center [203, 54] width 72 height 14
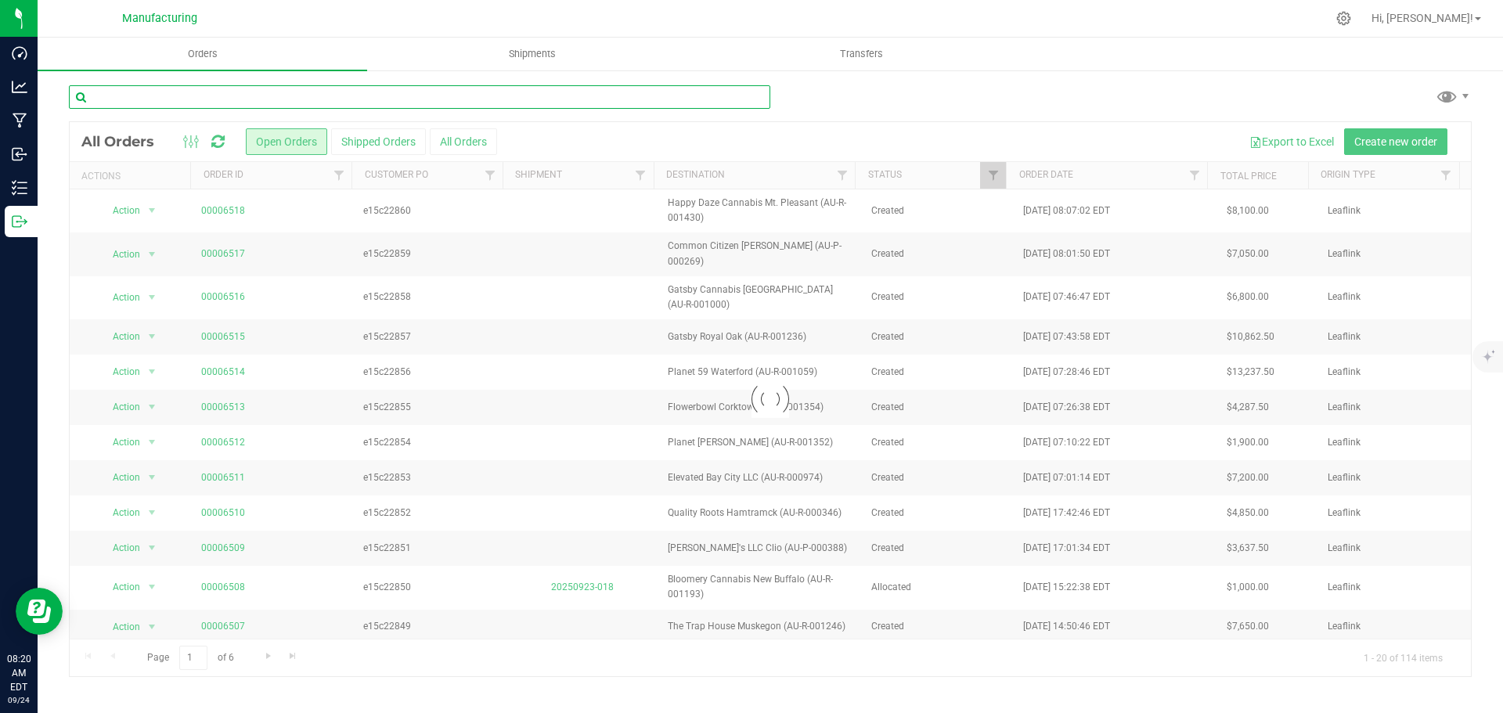
click at [204, 93] on input "text" at bounding box center [419, 96] width 701 height 23
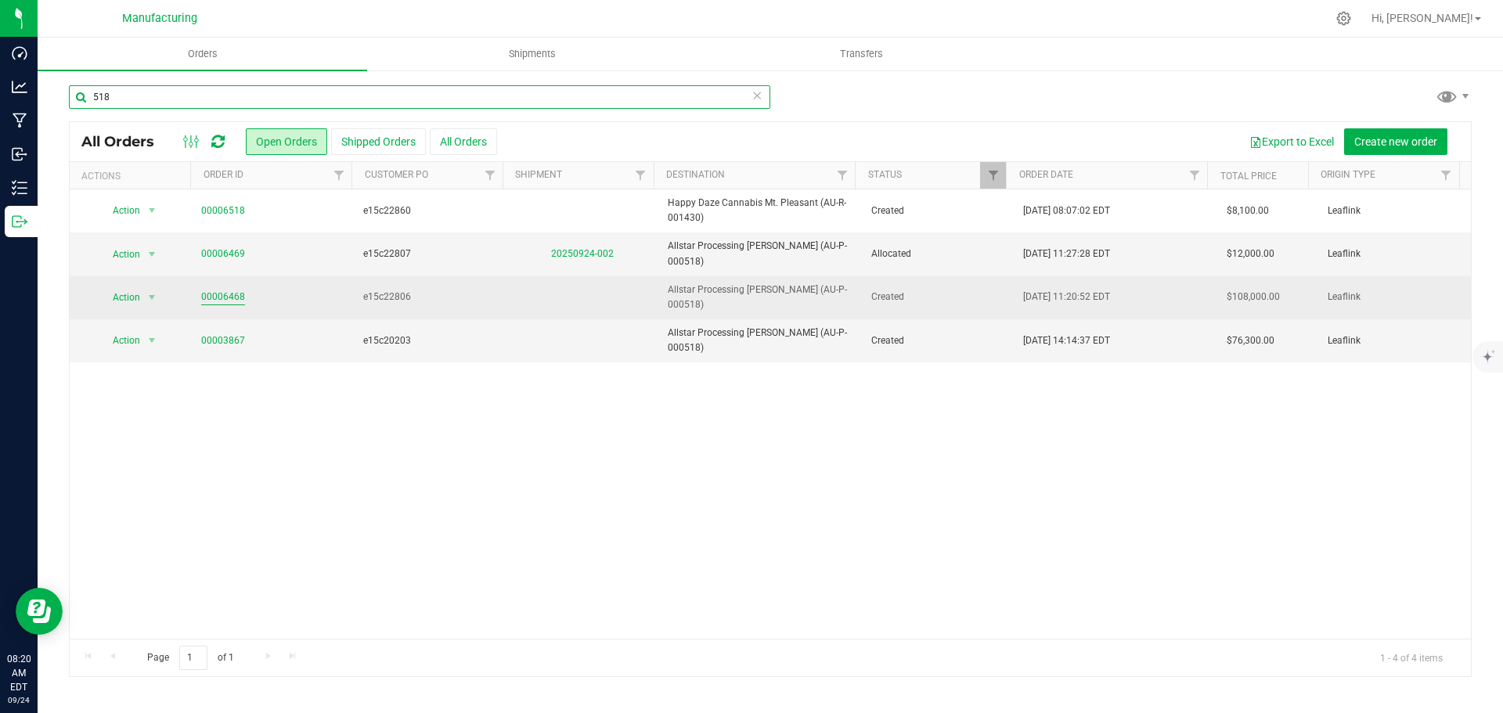
type input "518"
click at [240, 290] on link "00006468" at bounding box center [223, 297] width 44 height 15
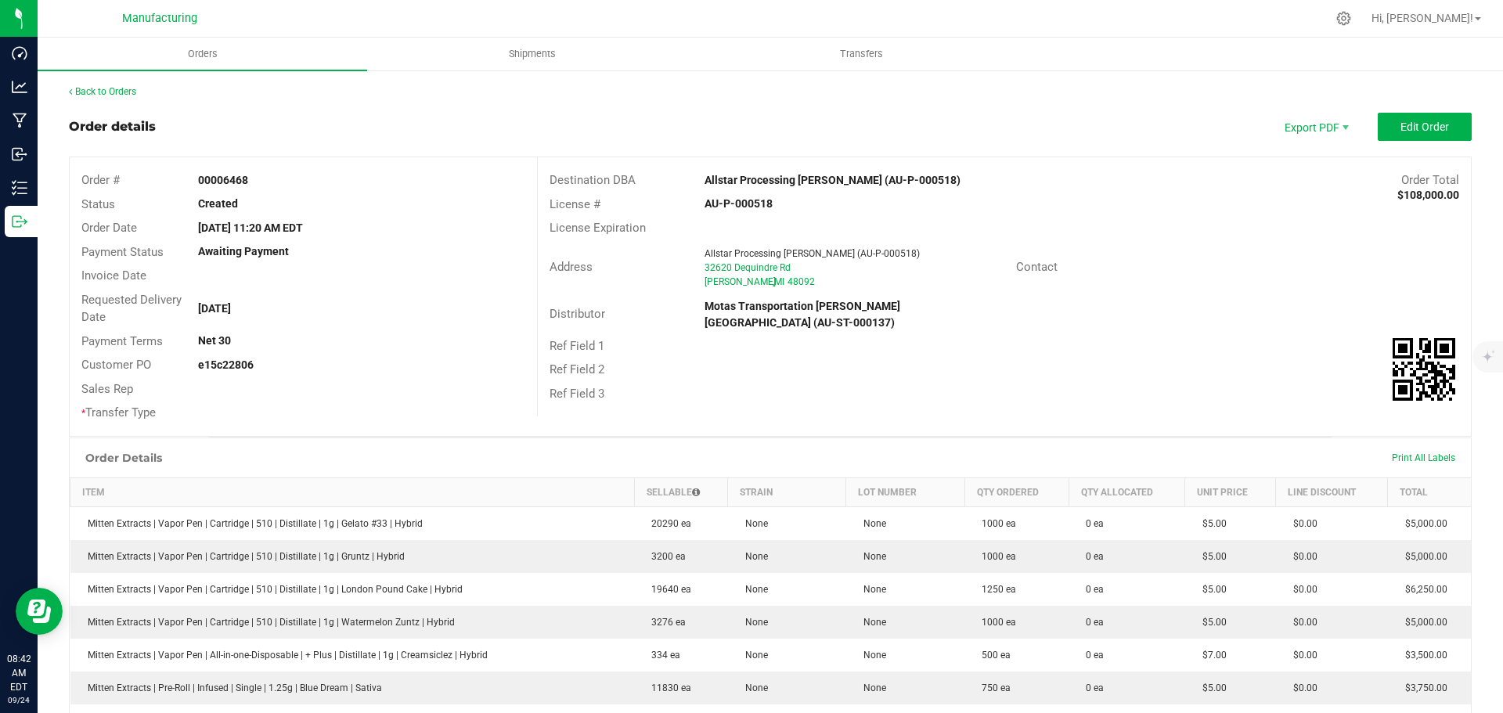
click at [1288, 288] on div "Address Allstar Processing [PERSON_NAME] (AU-P-000518) [STREET_ADDRESS] Contact" at bounding box center [1004, 267] width 933 height 55
click at [1422, 127] on span "Edit Order" at bounding box center [1425, 127] width 49 height 13
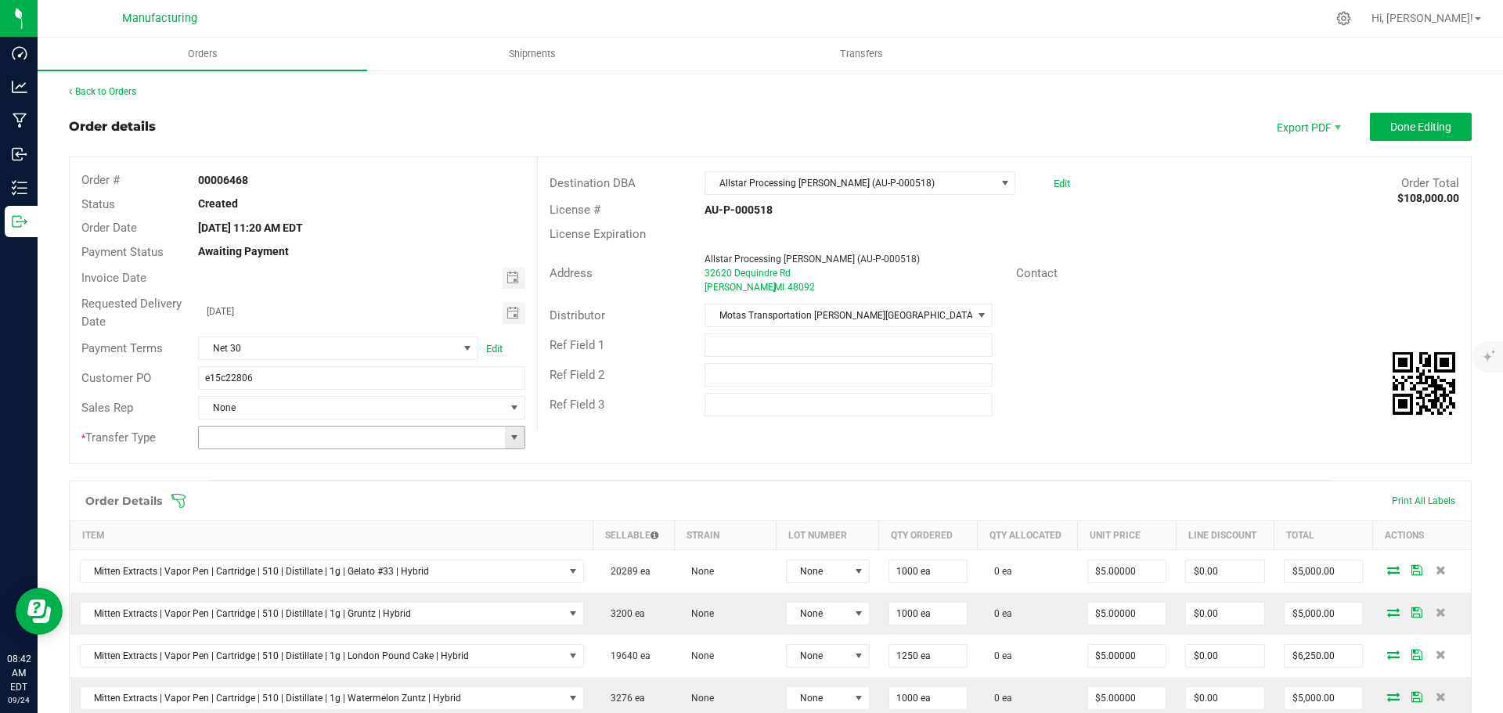
click at [514, 442] on span at bounding box center [514, 437] width 13 height 13
drag, startPoint x: 276, startPoint y: 573, endPoint x: 204, endPoint y: 511, distance: 94.9
click at [276, 573] on li "Wholesale Transfer" at bounding box center [359, 569] width 323 height 27
type input "Wholesale Transfer"
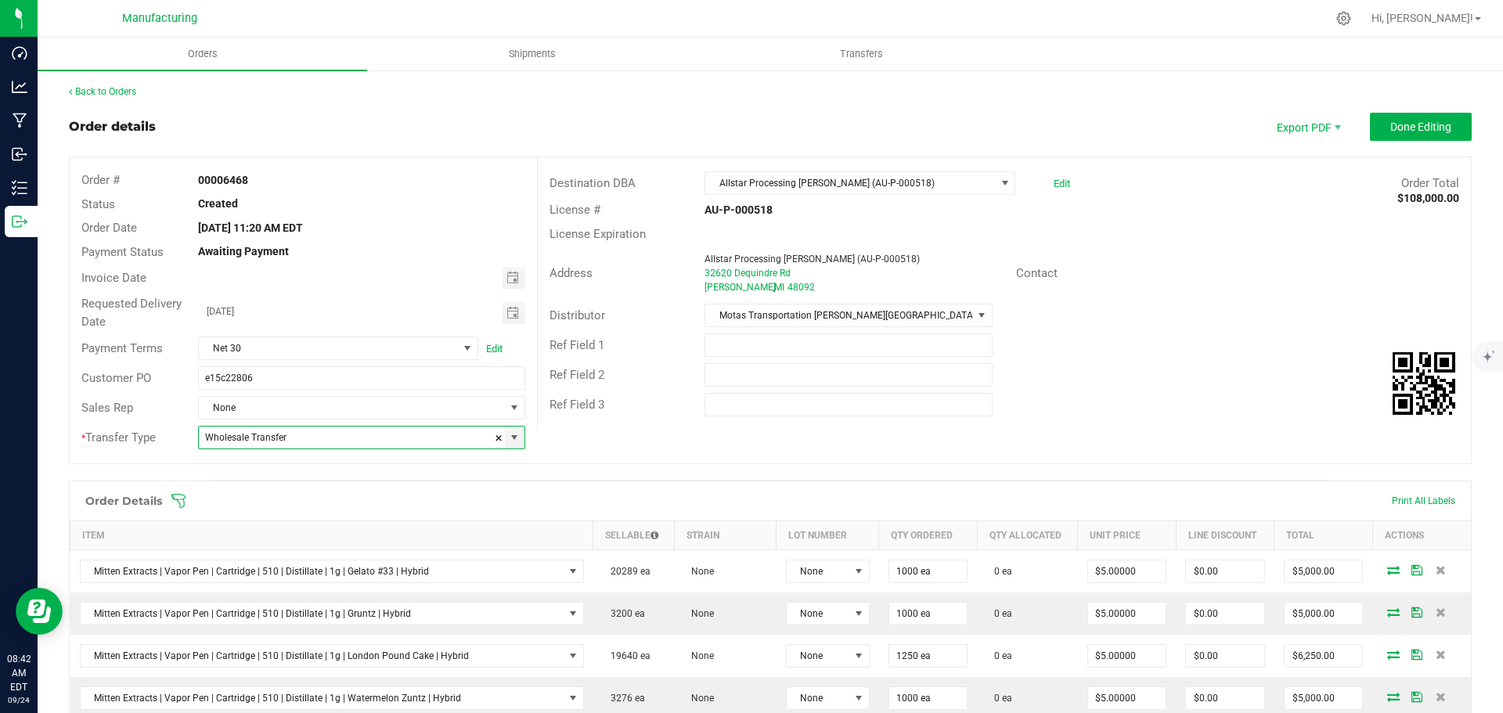
click at [177, 501] on icon at bounding box center [179, 501] width 16 height 16
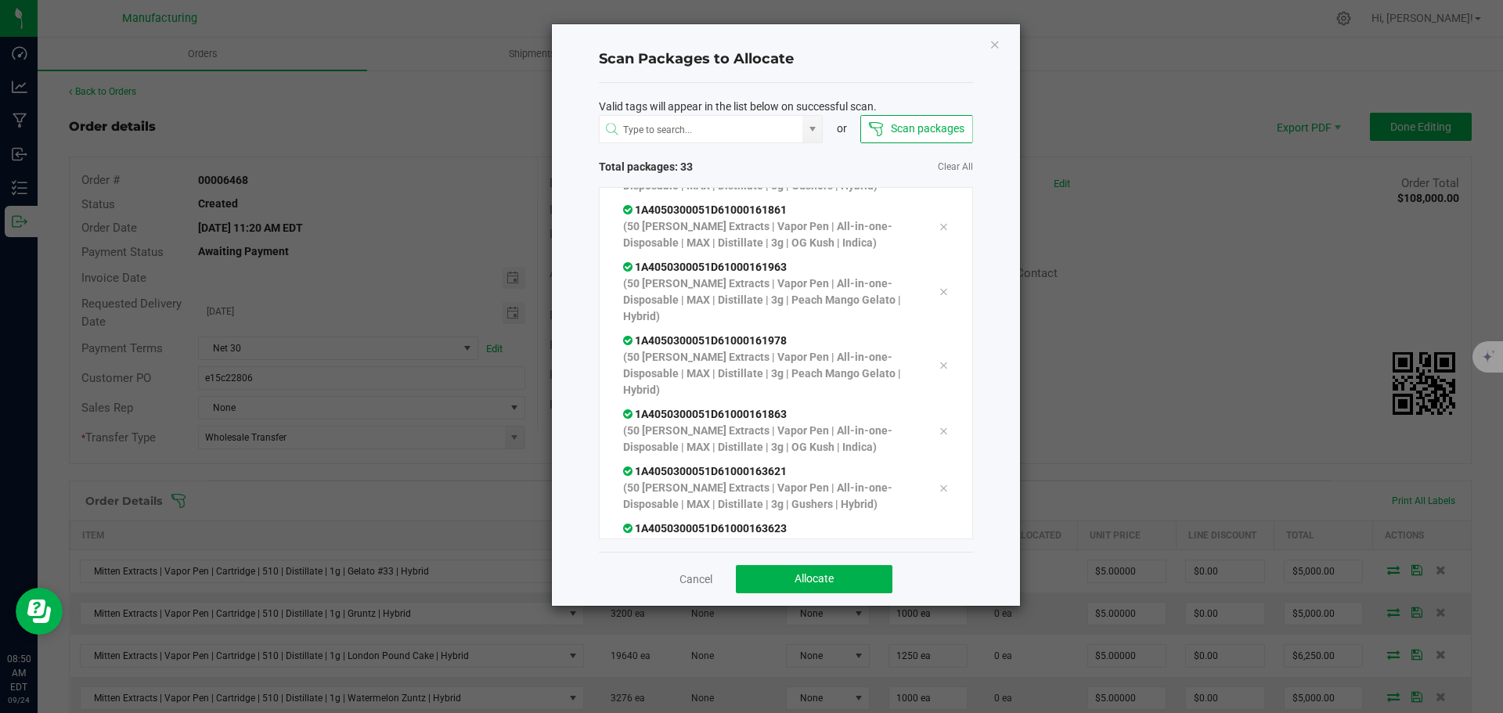
scroll to position [1632, 0]
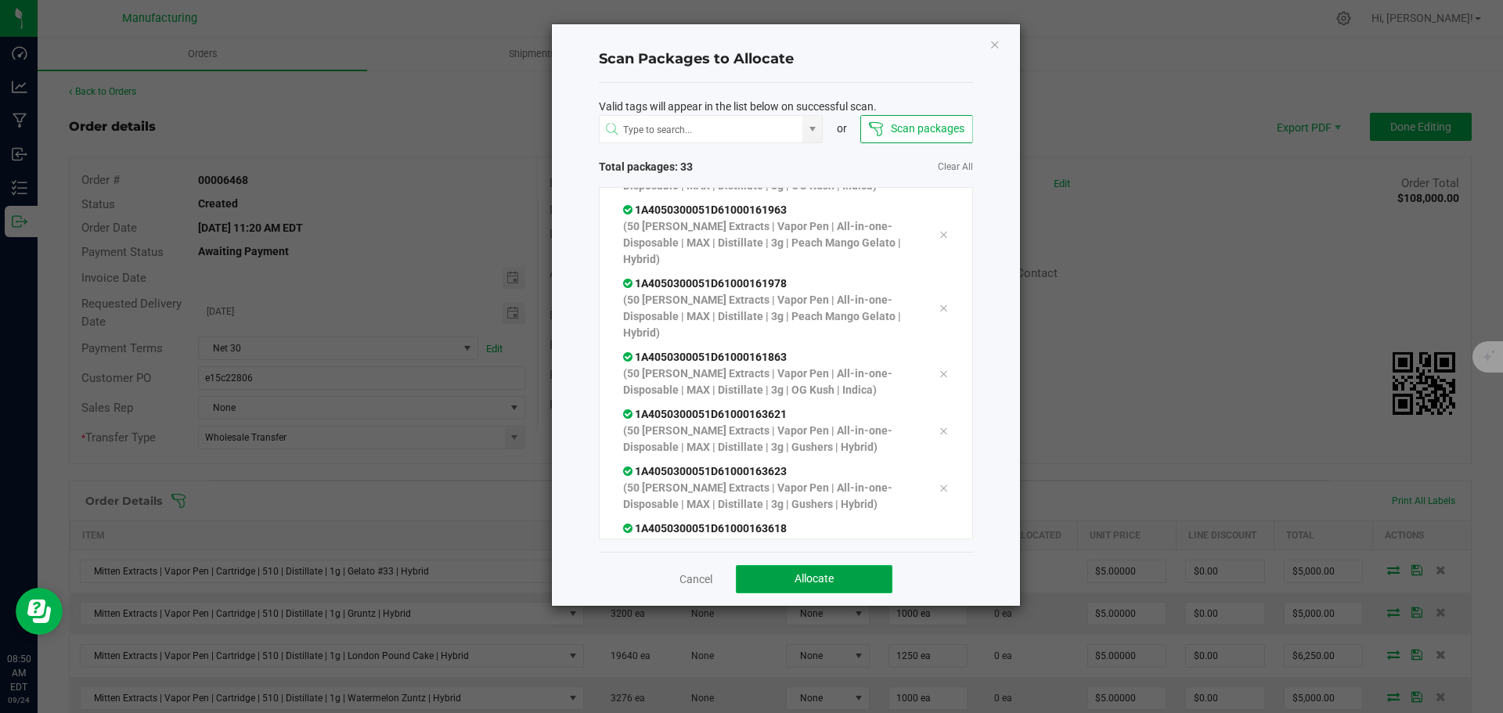
click at [759, 579] on button "Allocate" at bounding box center [814, 579] width 157 height 28
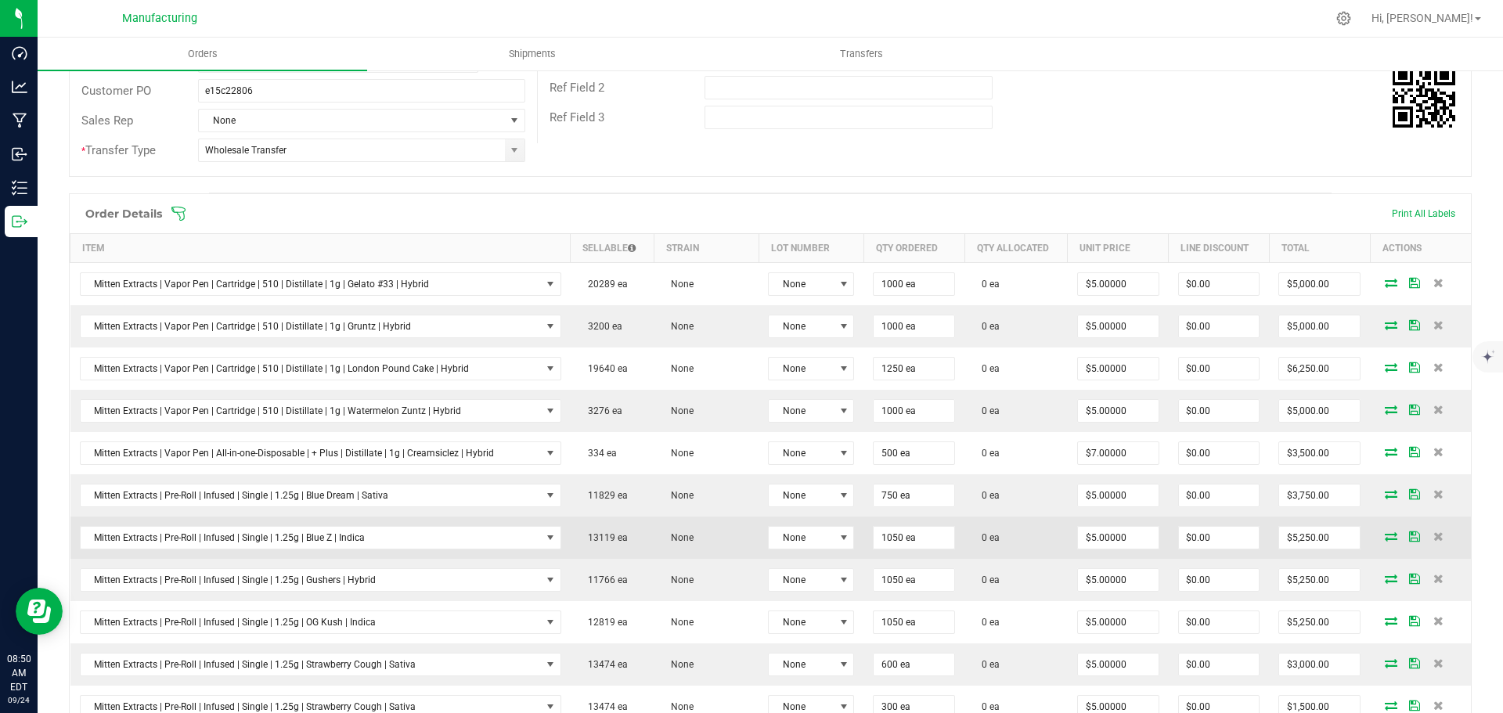
scroll to position [157, 0]
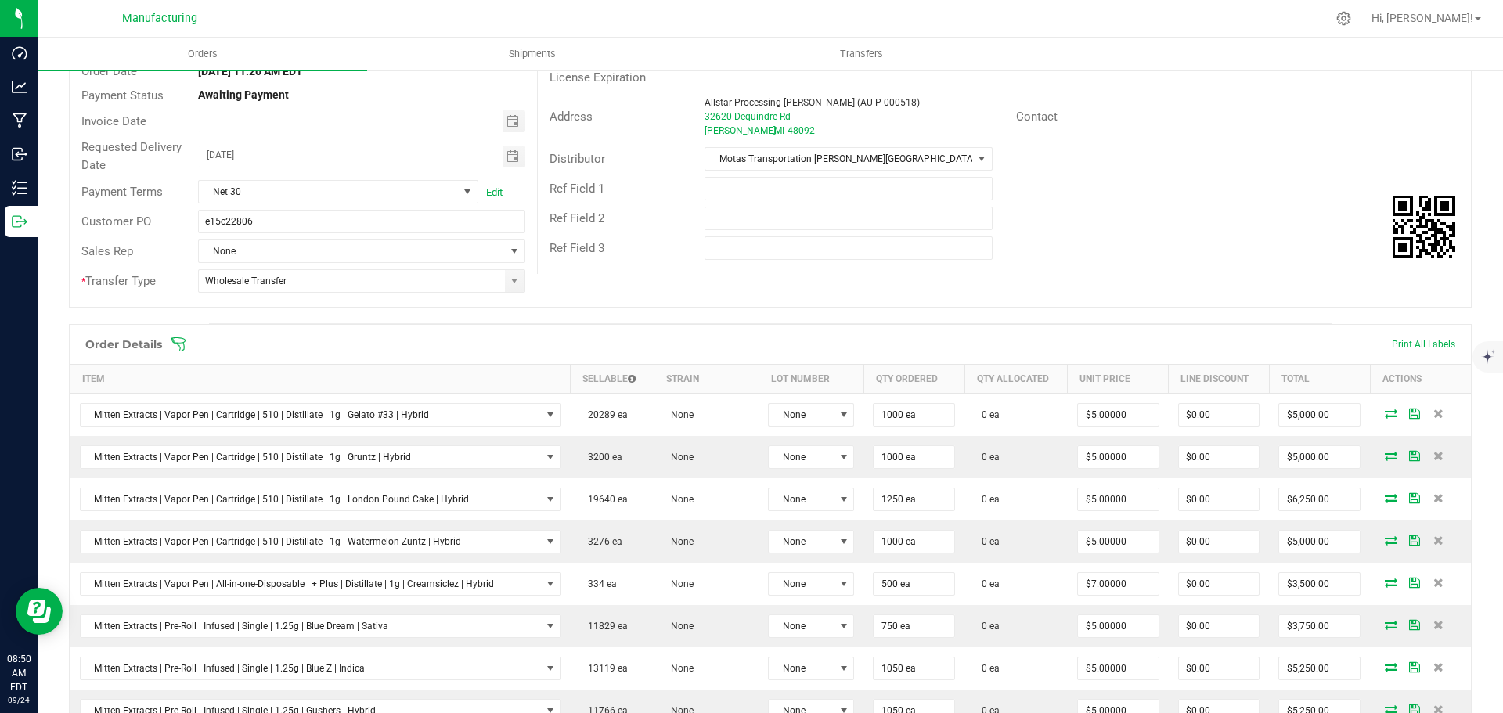
click at [182, 341] on icon at bounding box center [179, 345] width 16 height 16
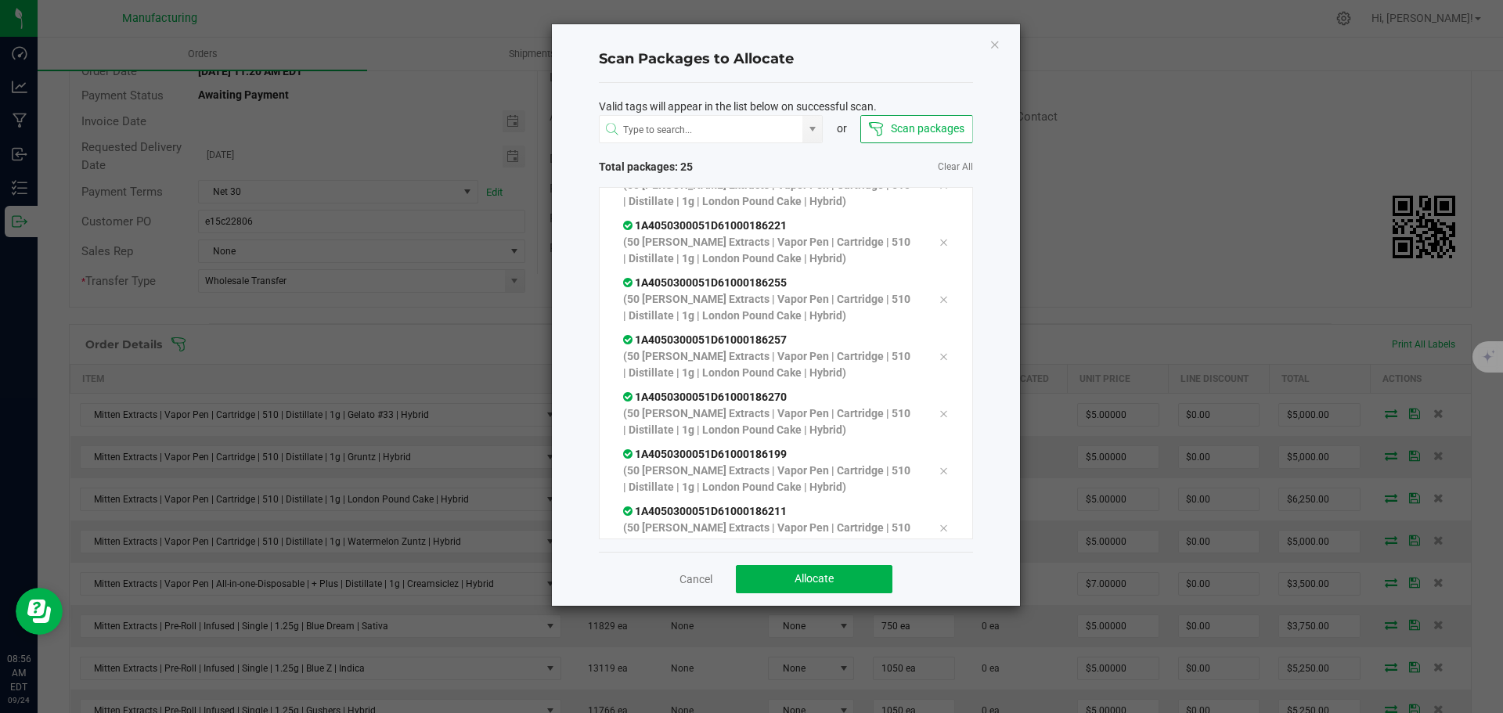
scroll to position [1060, 0]
click at [826, 589] on button "Allocate" at bounding box center [814, 579] width 157 height 28
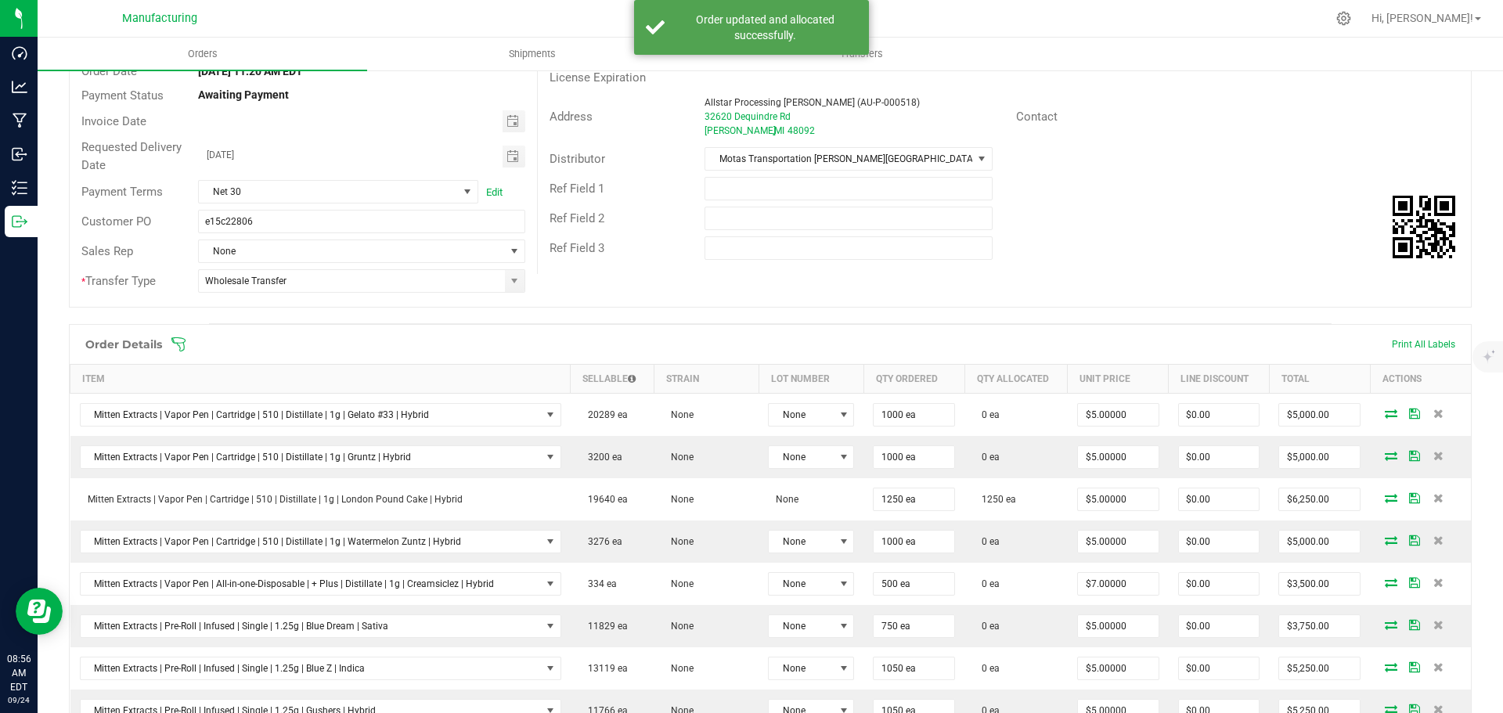
click at [175, 341] on icon at bounding box center [179, 345] width 16 height 16
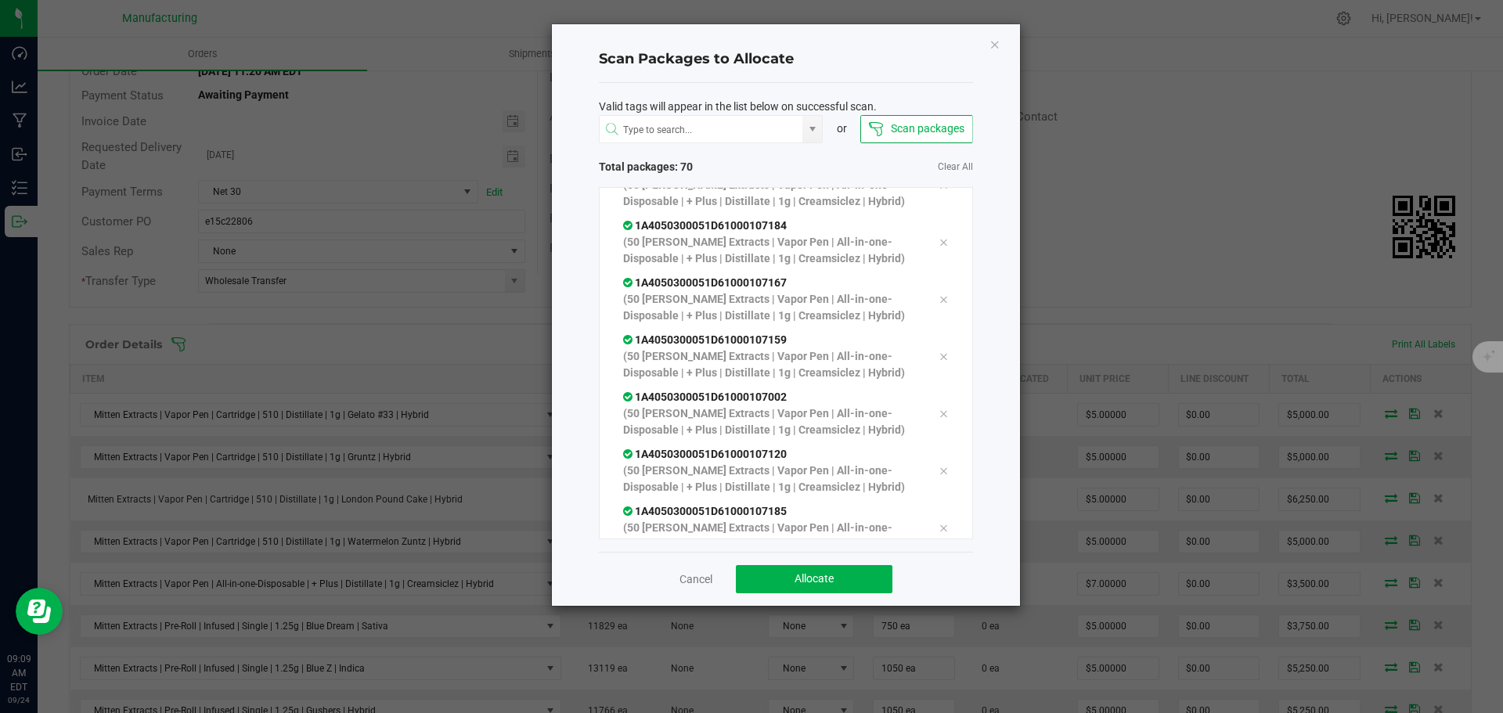
scroll to position [3632, 0]
click at [827, 581] on span "Allocate" at bounding box center [814, 578] width 39 height 13
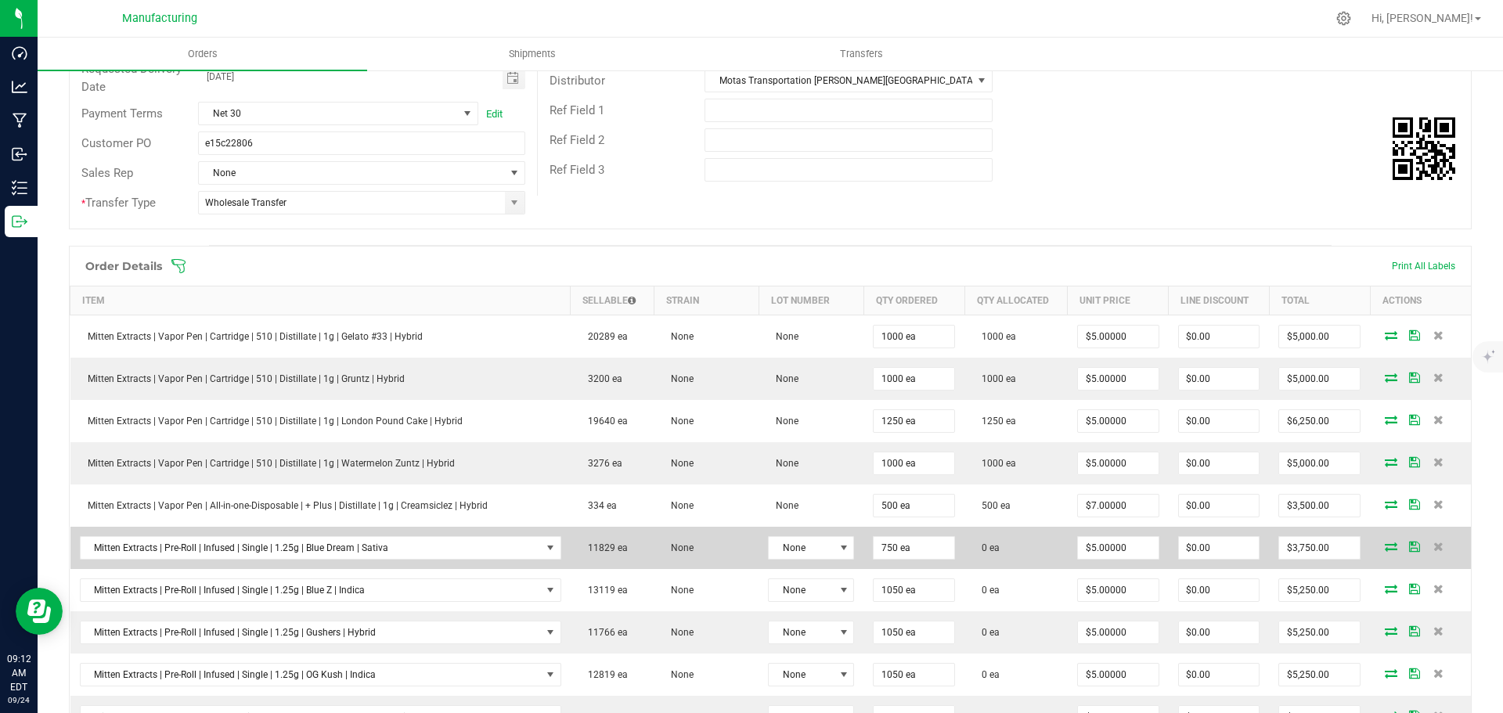
scroll to position [0, 0]
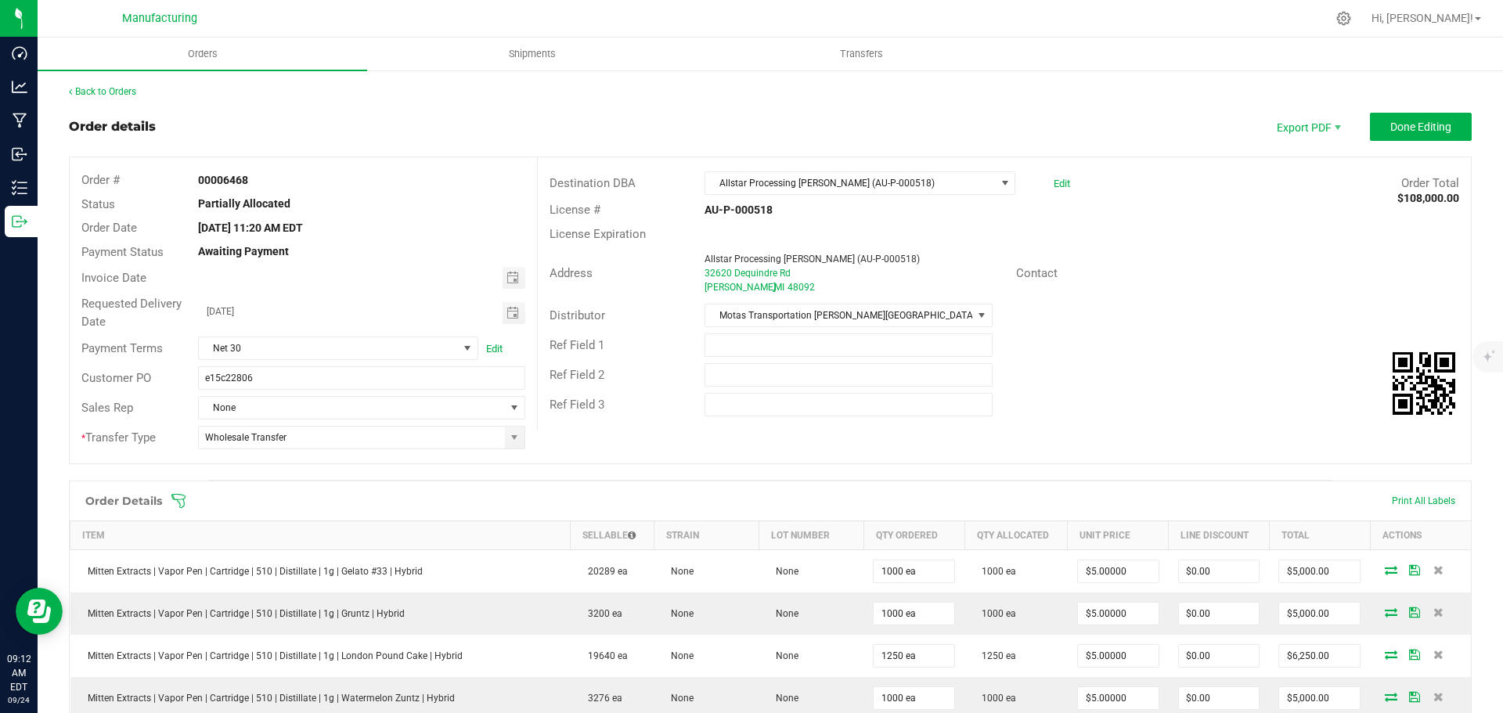
click at [185, 501] on icon at bounding box center [179, 501] width 16 height 16
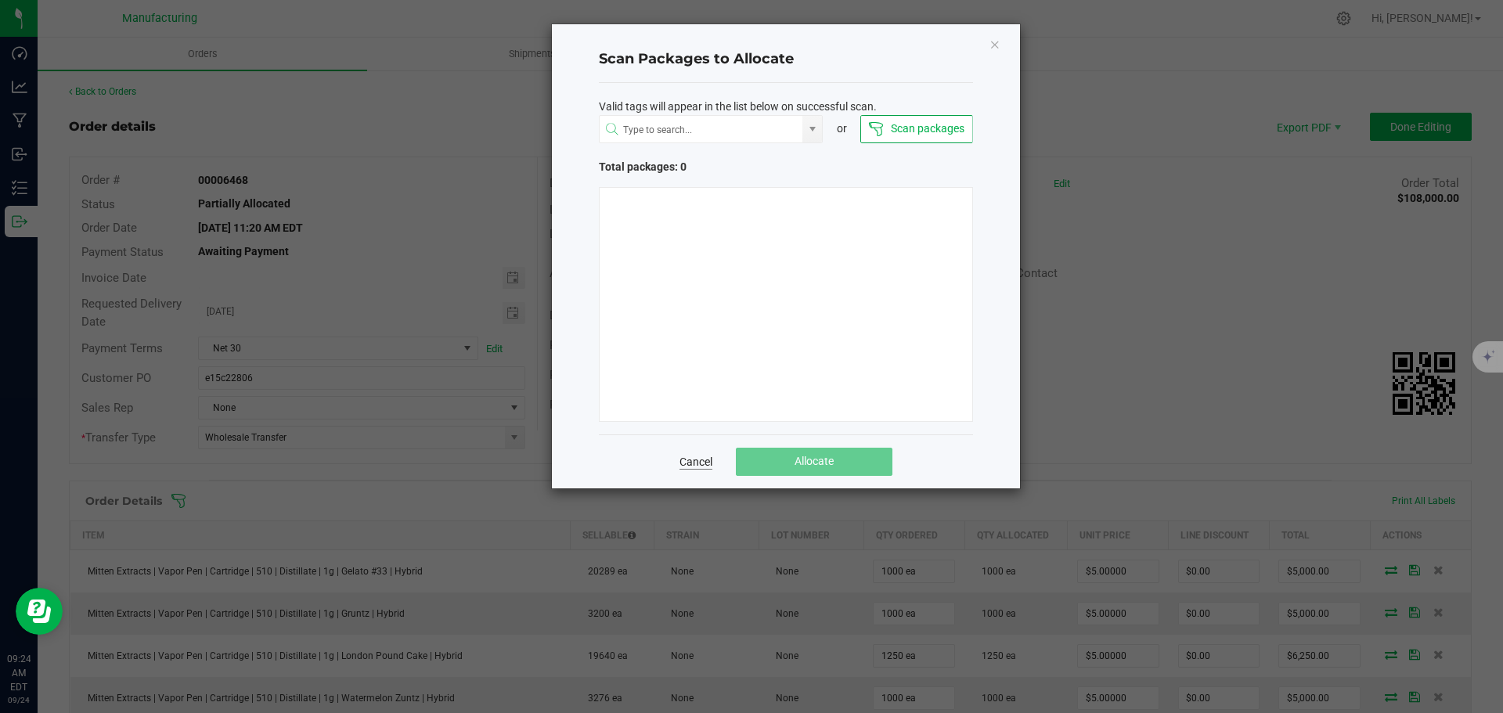
click at [697, 460] on link "Cancel" at bounding box center [696, 462] width 33 height 16
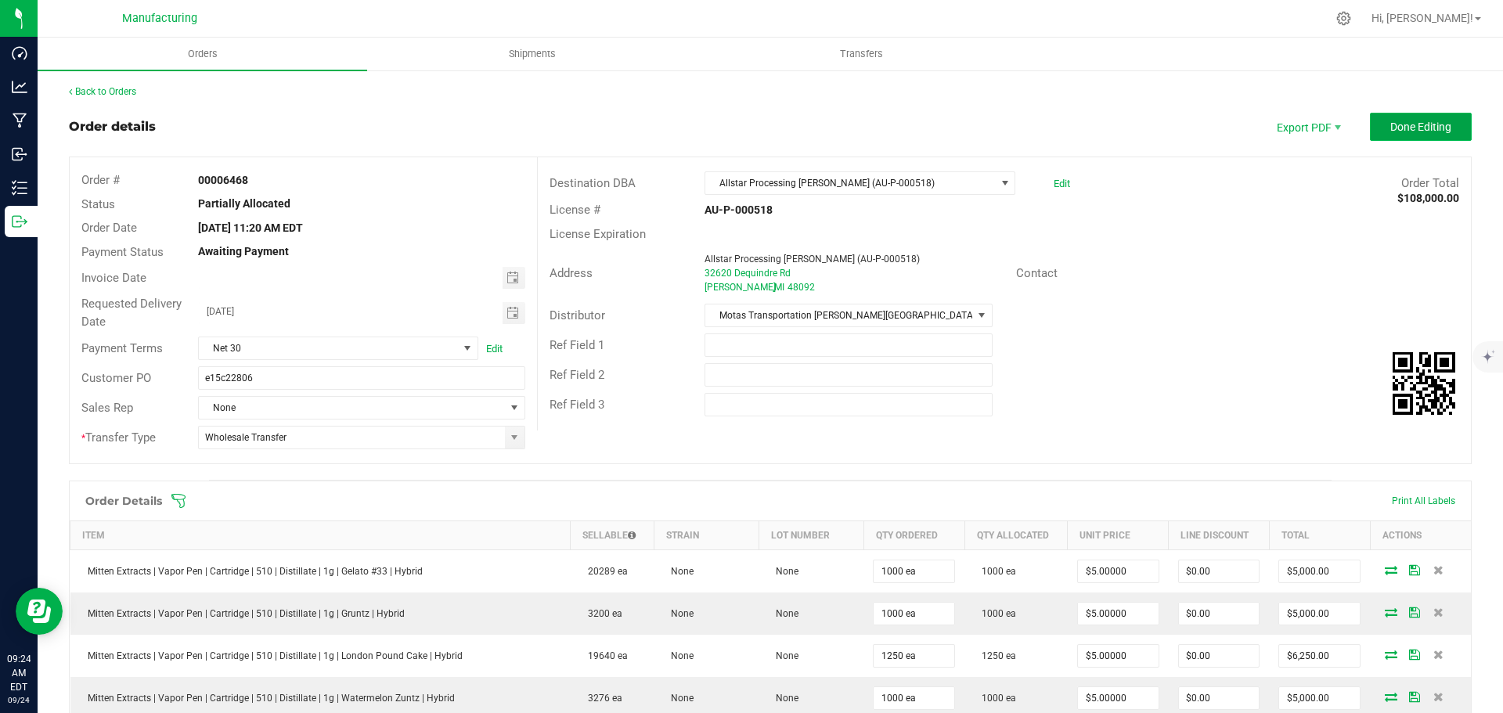
click at [1421, 132] on span "Done Editing" at bounding box center [1420, 127] width 61 height 13
